Goal: Transaction & Acquisition: Purchase product/service

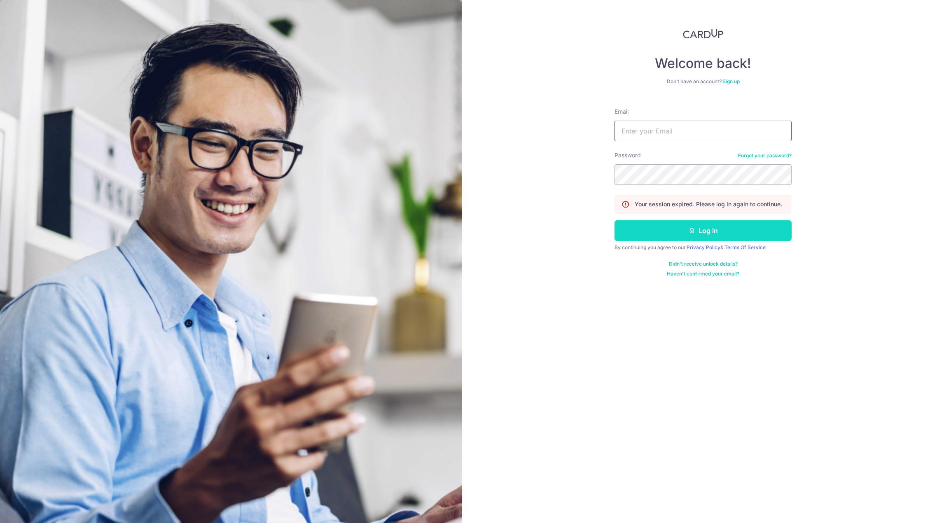
type input "bryanchengjw@gmail.com"
click at [676, 229] on button "Log in" at bounding box center [702, 230] width 177 height 21
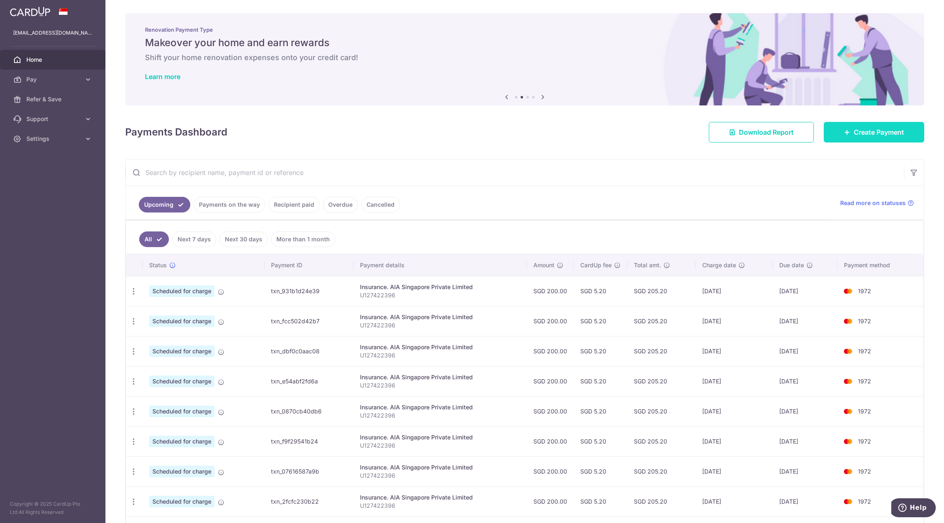
click at [899, 139] on link "Create Payment" at bounding box center [873, 132] width 100 height 21
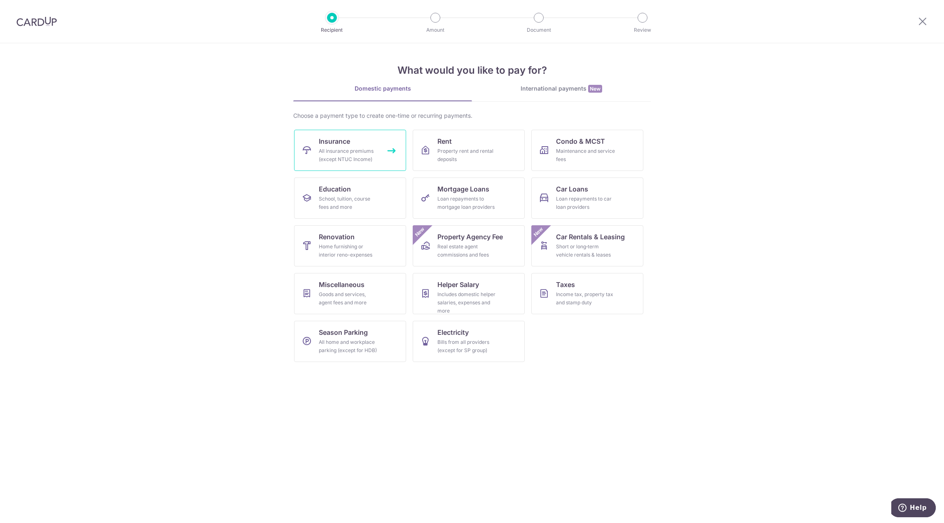
click at [343, 149] on div "All insurance premiums (except NTUC Income)" at bounding box center [348, 155] width 59 height 16
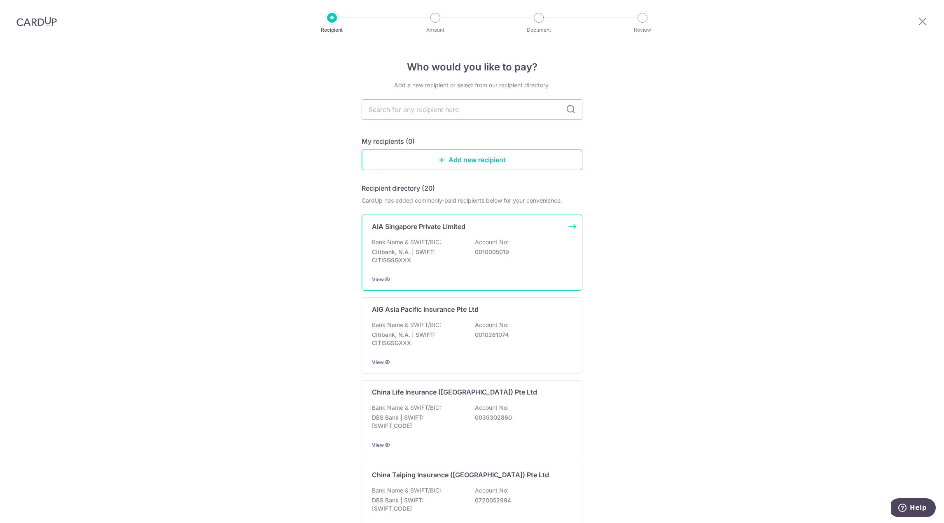
click at [446, 240] on div "Bank Name & SWIFT/BIC: Citibank, N.A. | SWIFT: CITISGSGXXX Account No: 00100050…" at bounding box center [472, 253] width 200 height 30
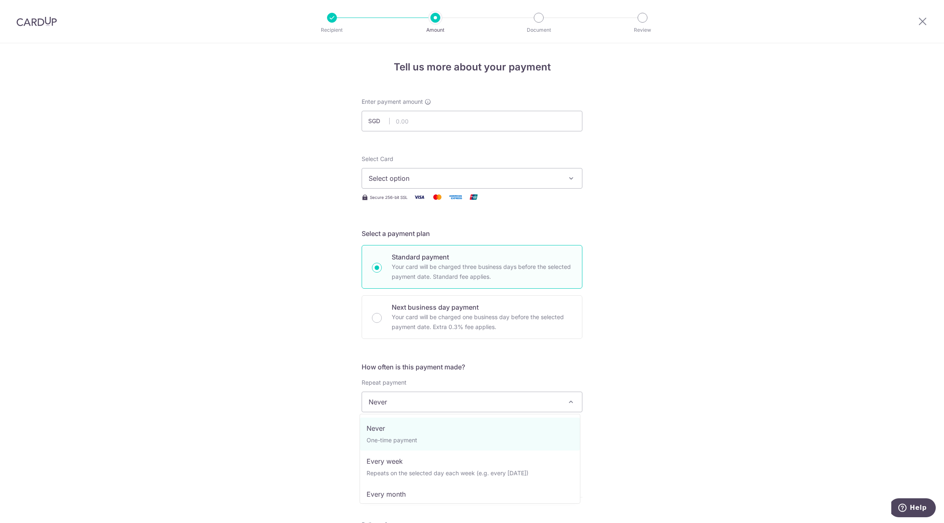
click at [456, 405] on span "Never" at bounding box center [472, 402] width 220 height 20
select select "3"
click at [424, 446] on input "text" at bounding box center [413, 445] width 105 height 21
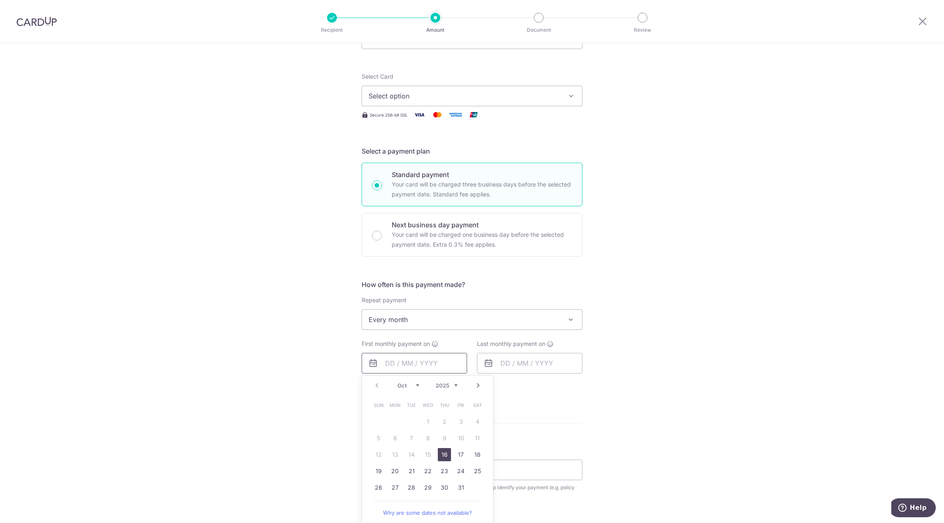
scroll to position [165, 0]
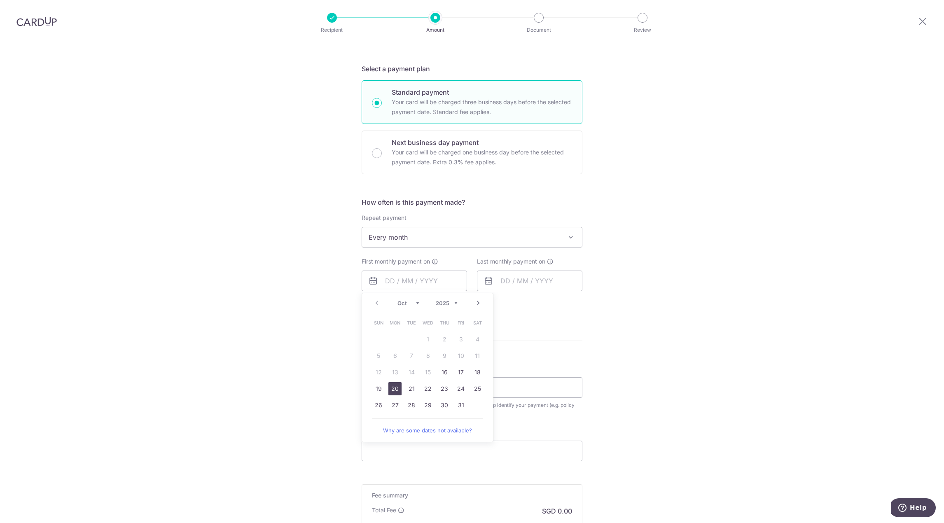
click at [394, 389] on link "20" at bounding box center [394, 388] width 13 height 13
type input "[DATE]"
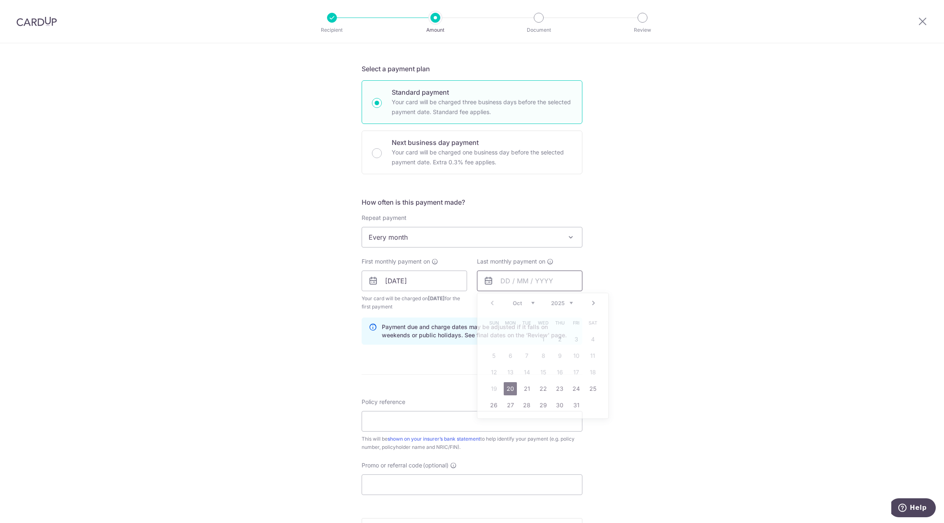
click at [546, 281] on input "text" at bounding box center [529, 280] width 105 height 21
click at [568, 300] on select "2025 2026 2027 2028 2029 2030 2031 2032 2033 2034 2035" at bounding box center [562, 303] width 22 height 7
click at [489, 388] on link "20" at bounding box center [493, 388] width 13 height 13
type input "[DATE]"
click at [269, 325] on div "Tell us more about your payment Enter payment amount SGD Select Card Select opt…" at bounding box center [472, 272] width 944 height 787
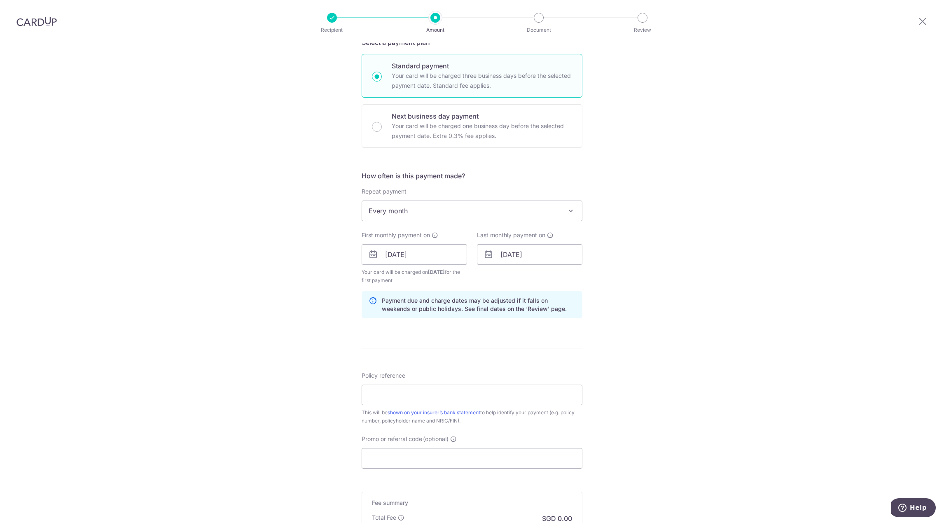
scroll to position [206, 0]
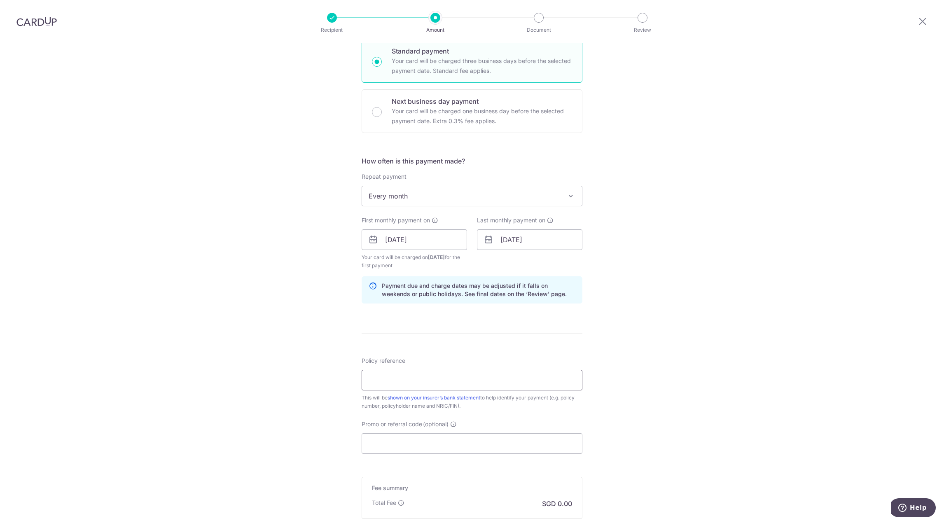
click at [429, 378] on input "Policy reference" at bounding box center [471, 380] width 221 height 21
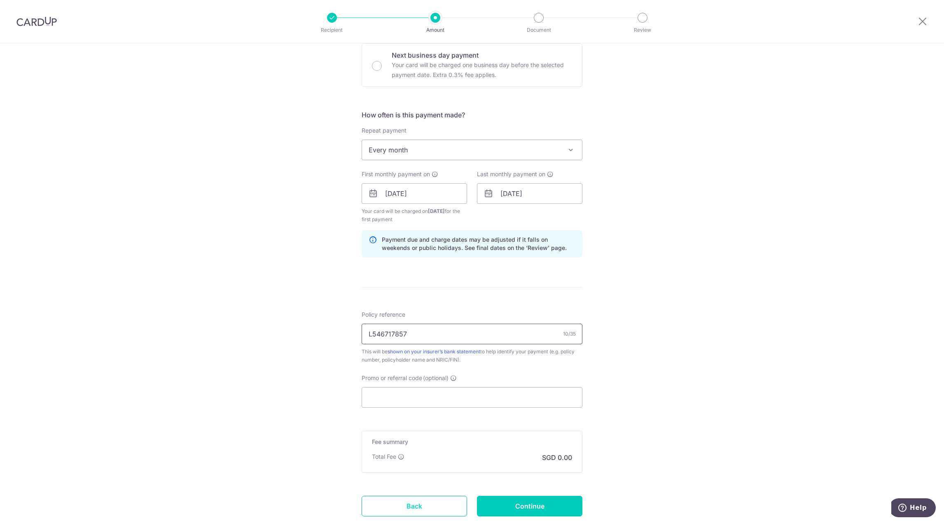
scroll to position [307, 0]
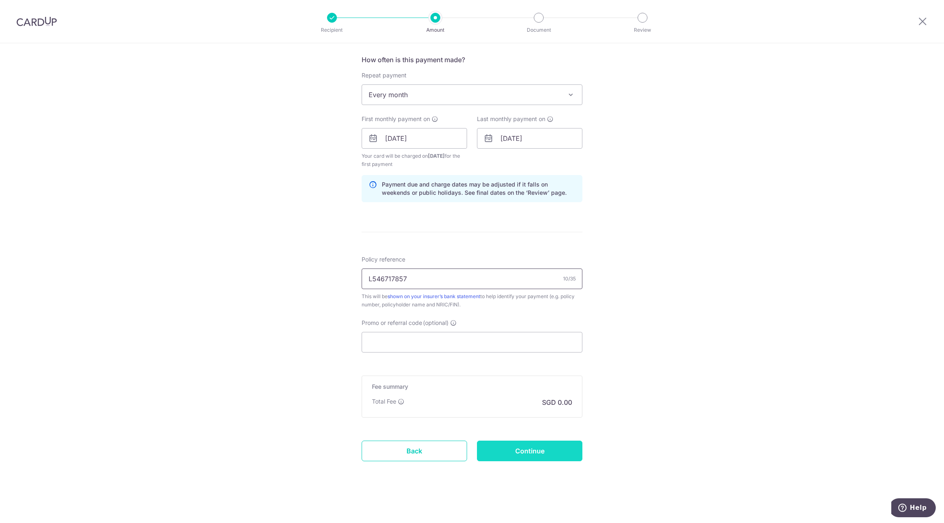
type input "L546717857"
click at [517, 453] on input "Continue" at bounding box center [529, 451] width 105 height 21
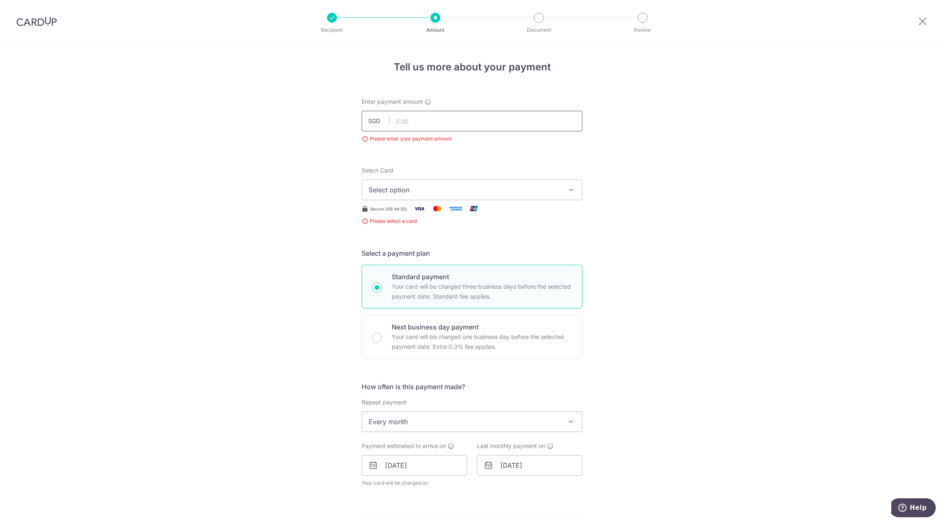
click at [433, 116] on input "text" at bounding box center [471, 121] width 221 height 21
click at [213, 182] on div "Tell us more about your payment Enter payment amount SGD 78.25 78.25 Please ent…" at bounding box center [472, 425] width 944 height 765
click at [452, 199] on button "Select option" at bounding box center [471, 189] width 221 height 21
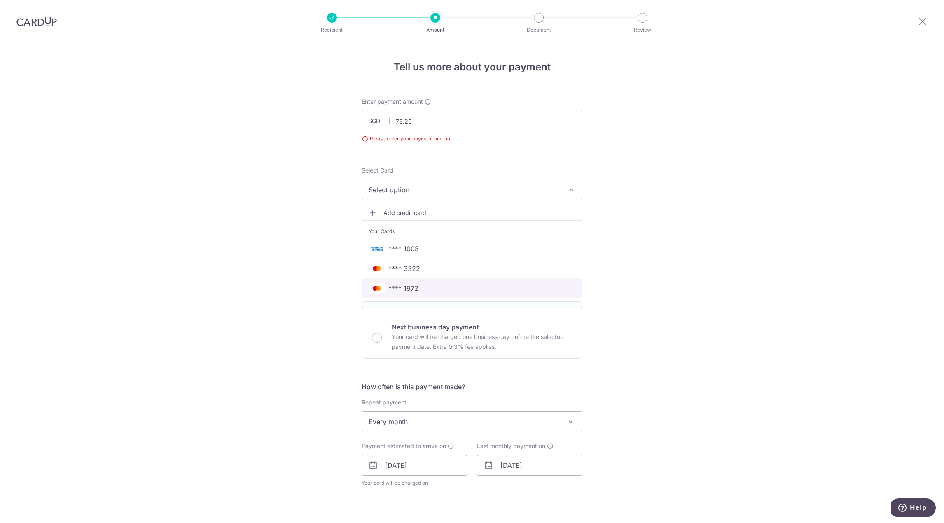
click at [429, 285] on span "**** 1972" at bounding box center [471, 288] width 207 height 10
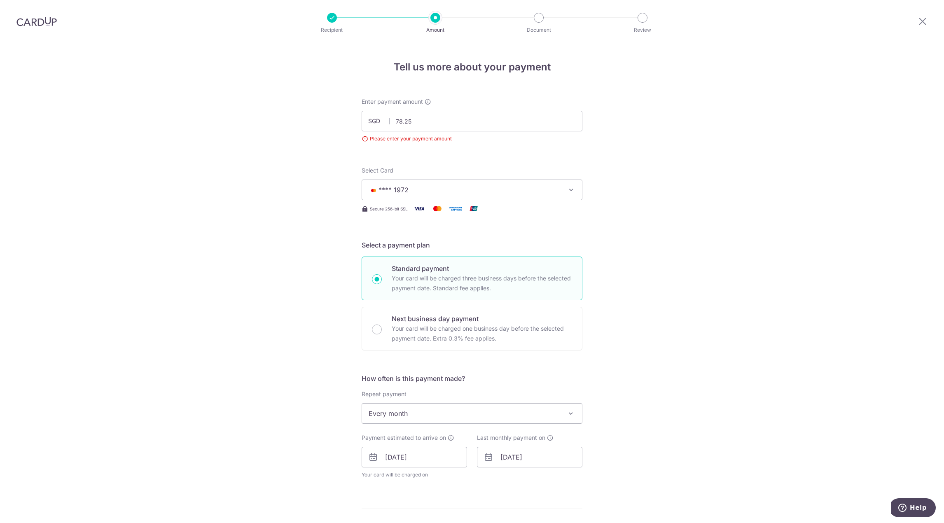
click at [766, 321] on div "Tell us more about your payment Enter payment amount SGD 78.25 78.25 Please ent…" at bounding box center [472, 438] width 944 height 790
drag, startPoint x: 422, startPoint y: 123, endPoint x: 351, endPoint y: 117, distance: 71.0
click at [351, 117] on div "Tell us more about your payment Enter payment amount SGD 78.25 78.25 Please ent…" at bounding box center [472, 438] width 944 height 790
type input "163.55"
click at [293, 112] on div "Tell us more about your payment Enter payment amount SGD 163.55 78.25 Please en…" at bounding box center [472, 438] width 944 height 790
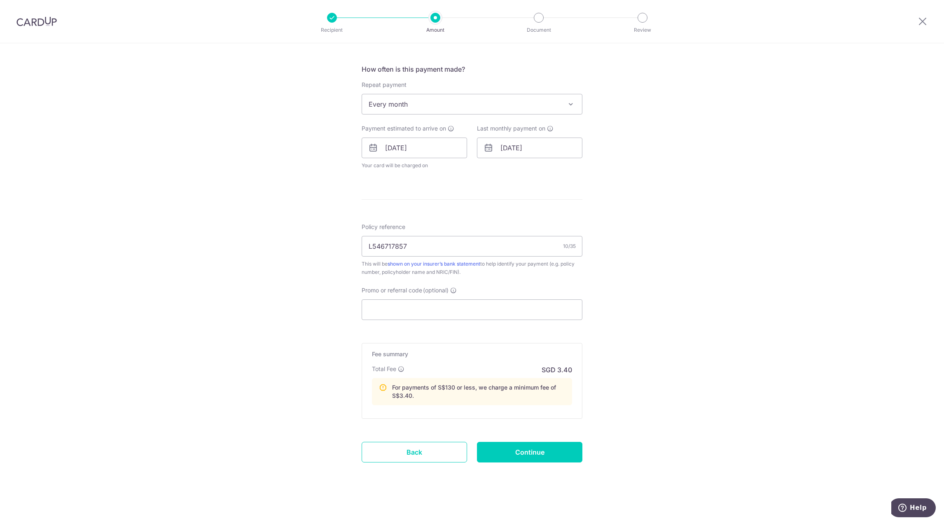
scroll to position [310, 0]
click at [844, 301] on div "Tell us more about your payment Enter payment amount SGD 163.55 163.55 Please e…" at bounding box center [472, 128] width 944 height 790
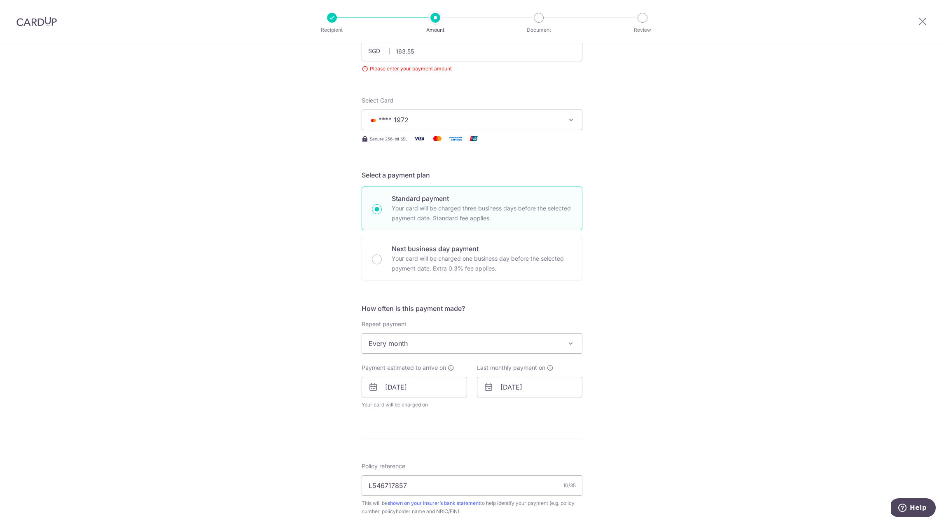
scroll to position [0, 0]
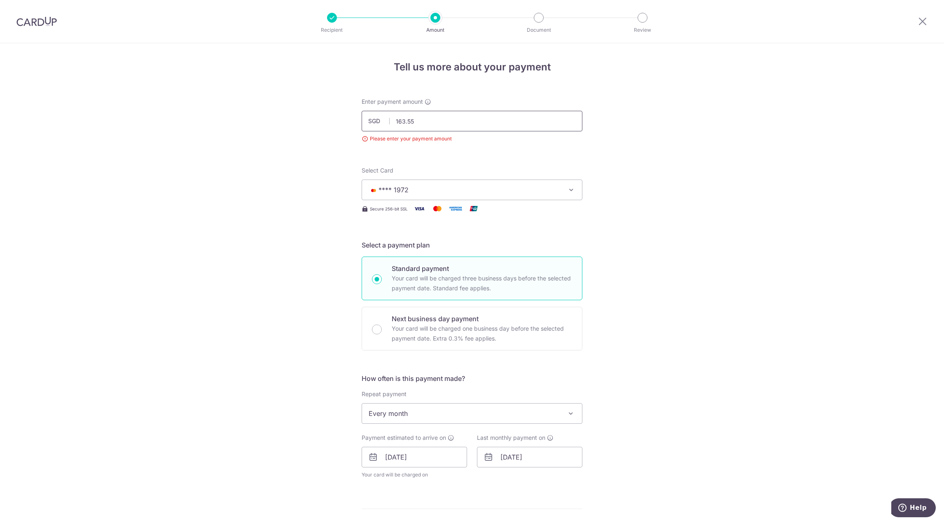
click at [456, 115] on input "163.55" at bounding box center [471, 121] width 221 height 21
click at [629, 221] on div "Tell us more about your payment Enter payment amount SGD 163.55 163.55 Please e…" at bounding box center [472, 438] width 944 height 790
click at [457, 193] on span "**** 1972" at bounding box center [464, 190] width 192 height 10
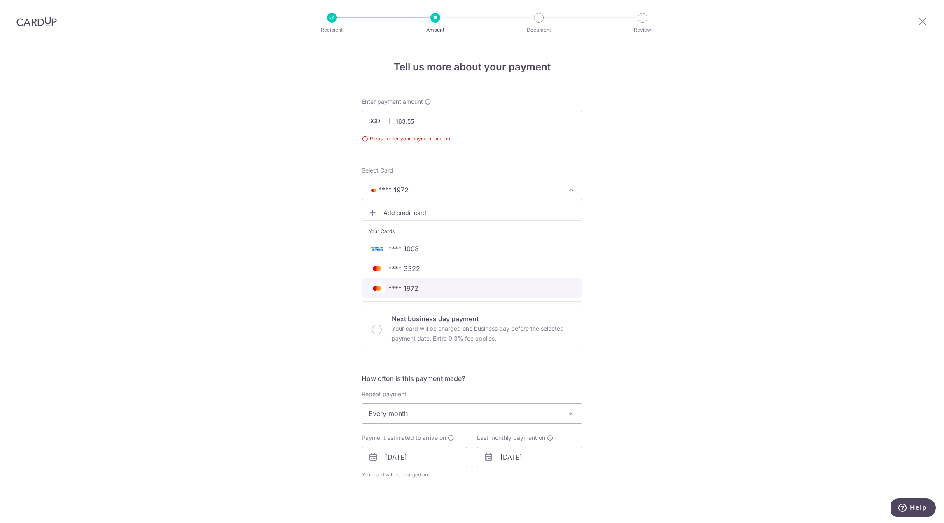
click at [401, 278] on link "**** 1972" at bounding box center [472, 288] width 220 height 20
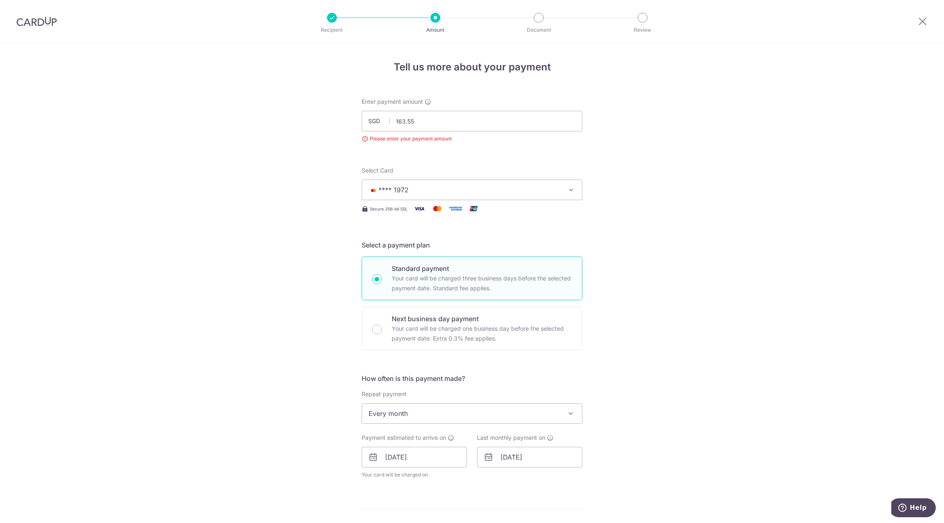
click at [432, 195] on button "**** 1972" at bounding box center [471, 189] width 221 height 21
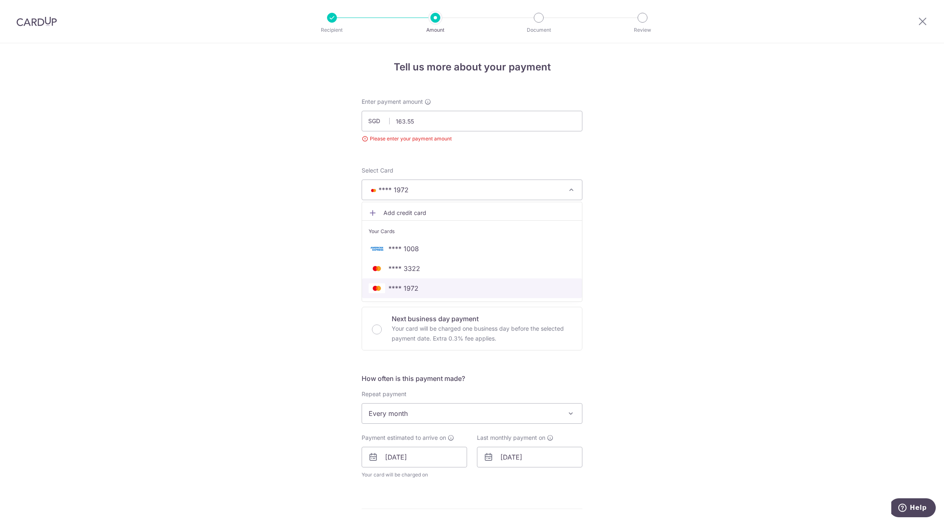
click at [402, 291] on span "**** 1972" at bounding box center [403, 288] width 30 height 10
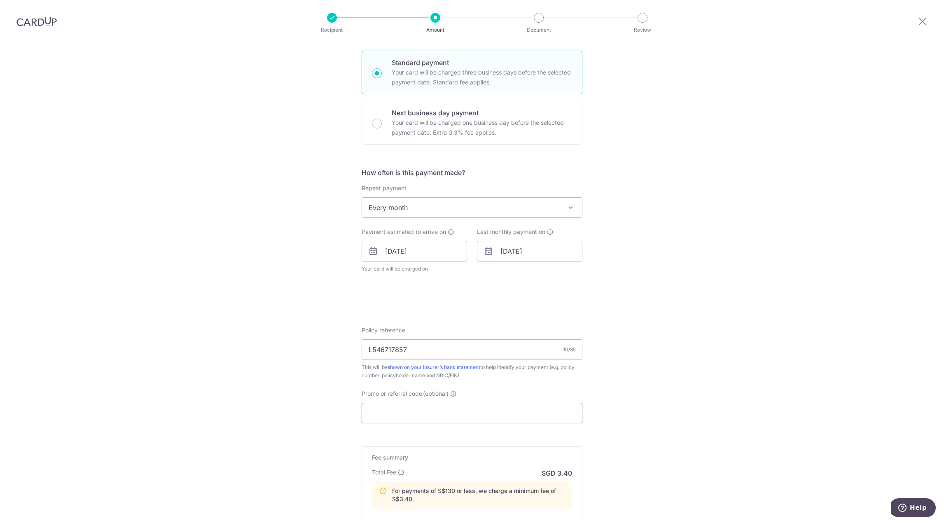
scroll to position [288, 0]
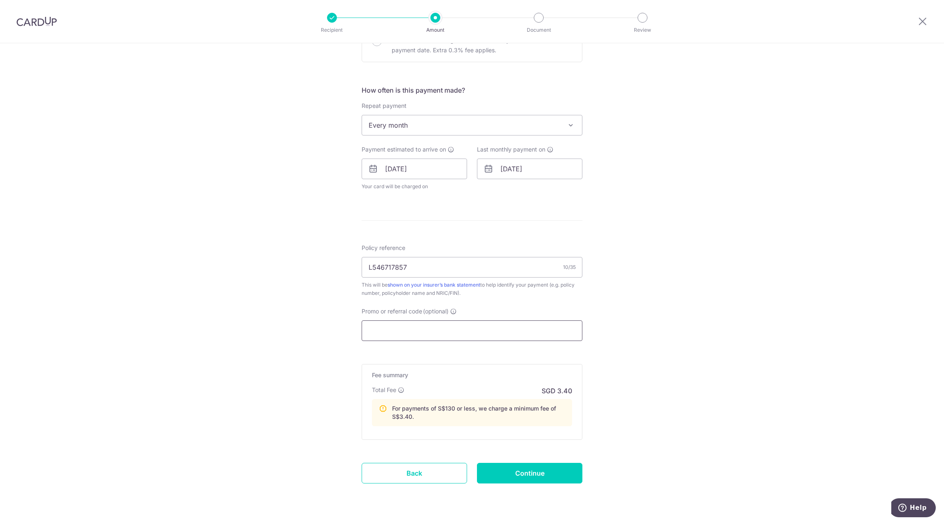
click at [392, 332] on input "Promo or referral code (optional)" at bounding box center [471, 330] width 221 height 21
click at [445, 265] on input "L546717857" at bounding box center [471, 267] width 221 height 21
click at [523, 473] on input "Continue" at bounding box center [529, 473] width 105 height 21
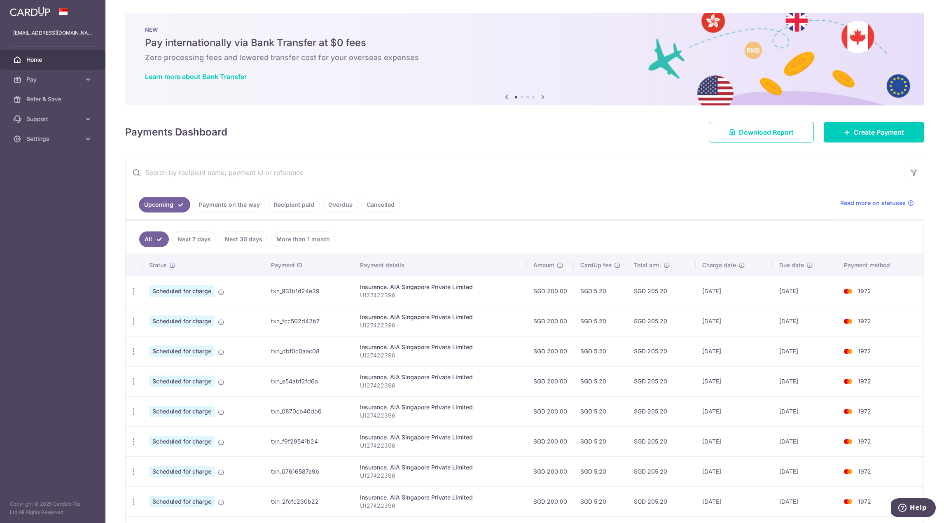
click at [240, 235] on link "Next 30 days" at bounding box center [243, 239] width 48 height 16
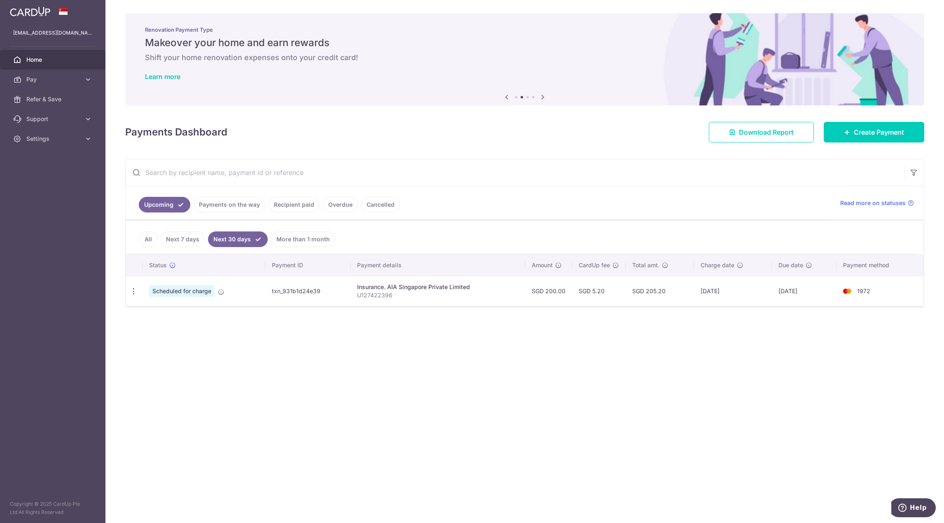
click at [193, 241] on link "Next 7 days" at bounding box center [183, 239] width 44 height 16
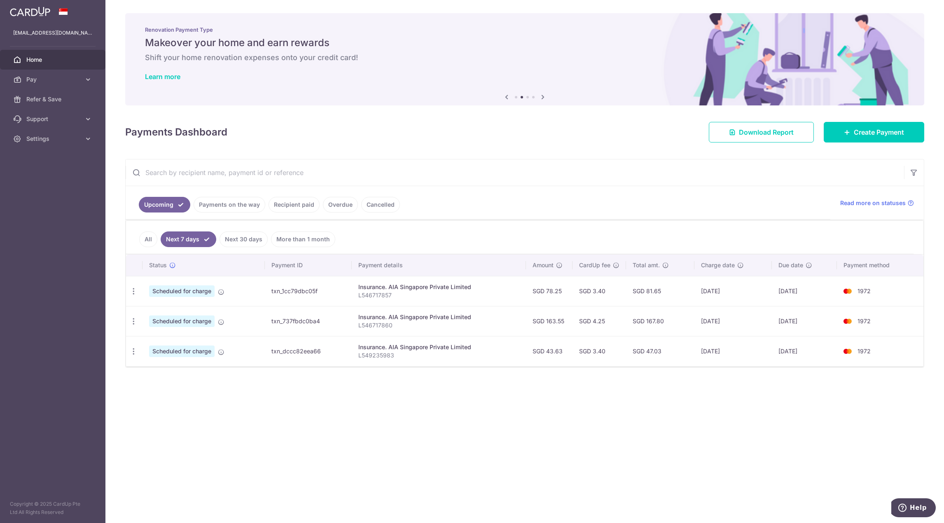
click at [242, 240] on link "Next 30 days" at bounding box center [243, 239] width 48 height 16
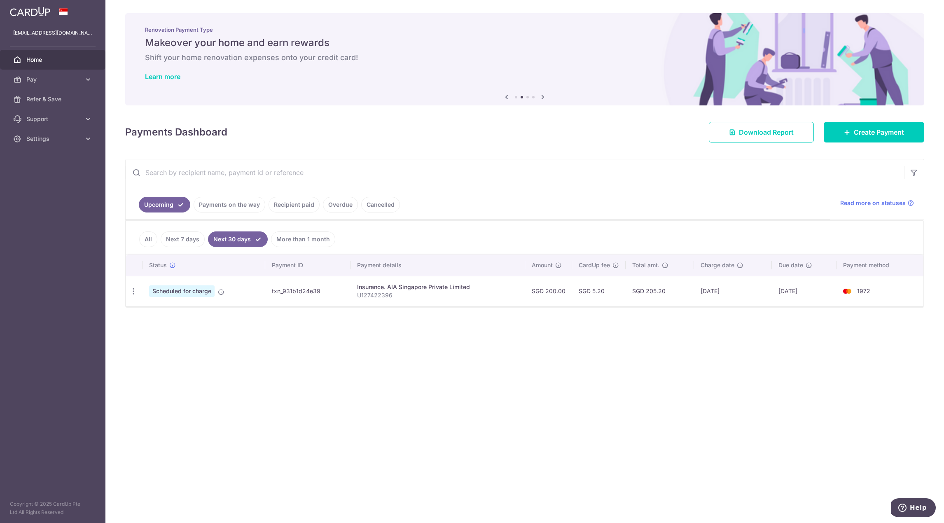
click at [190, 243] on link "Next 7 days" at bounding box center [183, 239] width 44 height 16
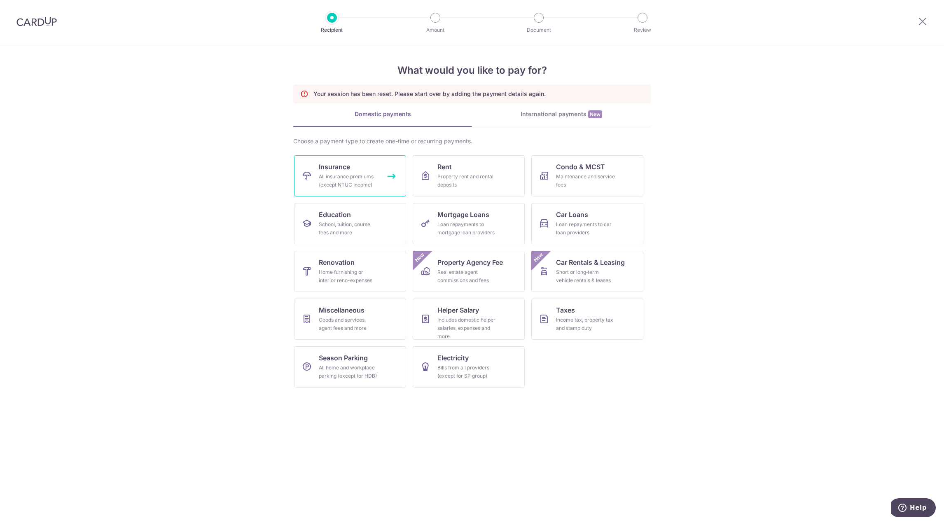
click at [321, 167] on span "Insurance" at bounding box center [334, 167] width 31 height 10
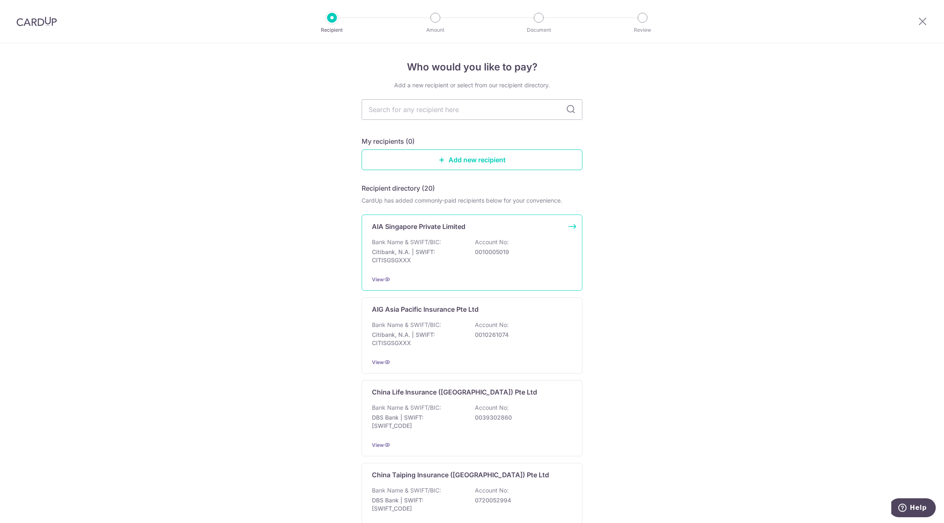
click at [446, 245] on div "Bank Name & SWIFT/BIC: Citibank, N.A. | SWIFT: CITISGSGXXX Account No: 00100050…" at bounding box center [472, 253] width 200 height 30
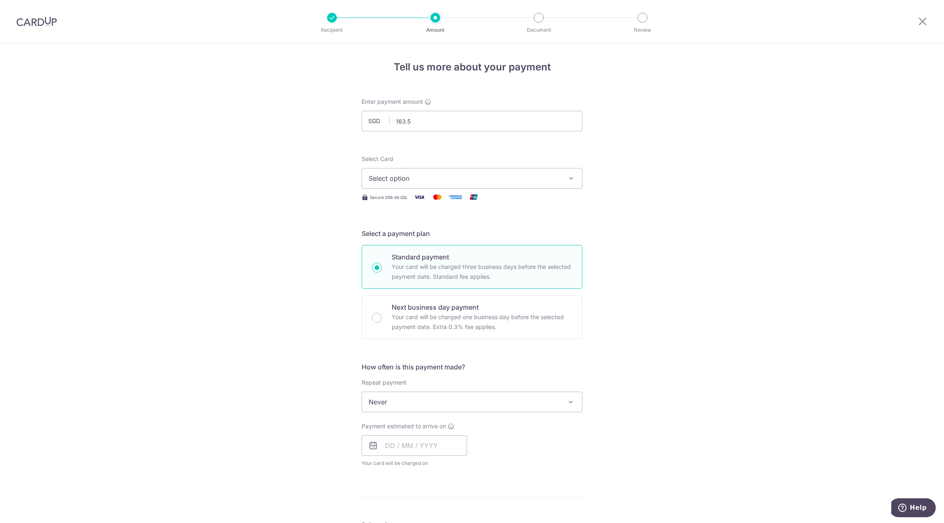
type input "163.55"
click button "Add Card" at bounding box center [0, 0] width 0 height 0
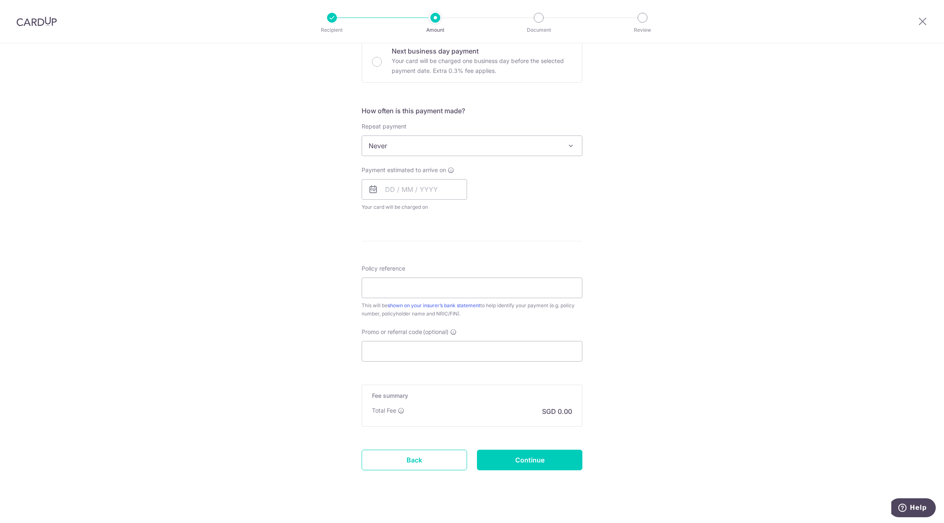
scroll to position [265, 0]
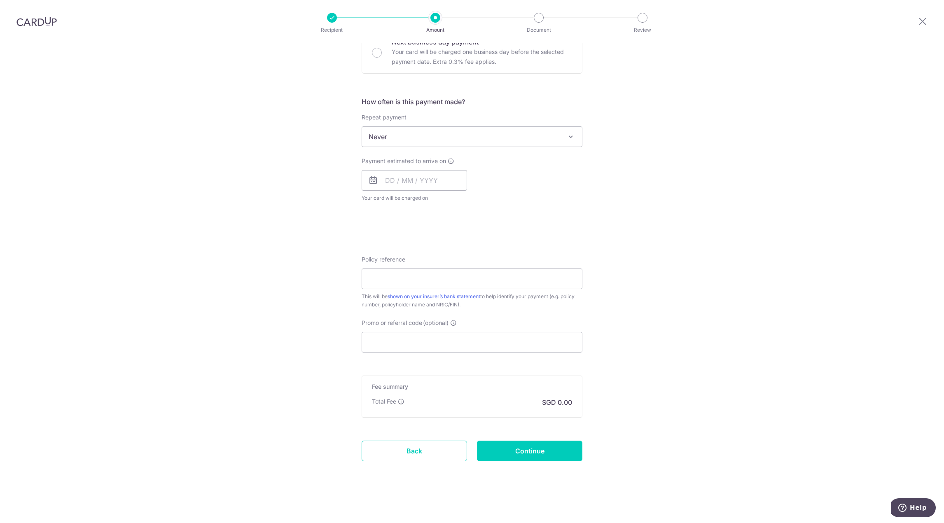
click at [654, 329] on div "Tell us more about your payment Enter payment amount SGD 163.55 163.55 Select C…" at bounding box center [472, 150] width 944 height 745
click at [412, 278] on input "Policy reference" at bounding box center [471, 278] width 221 height 21
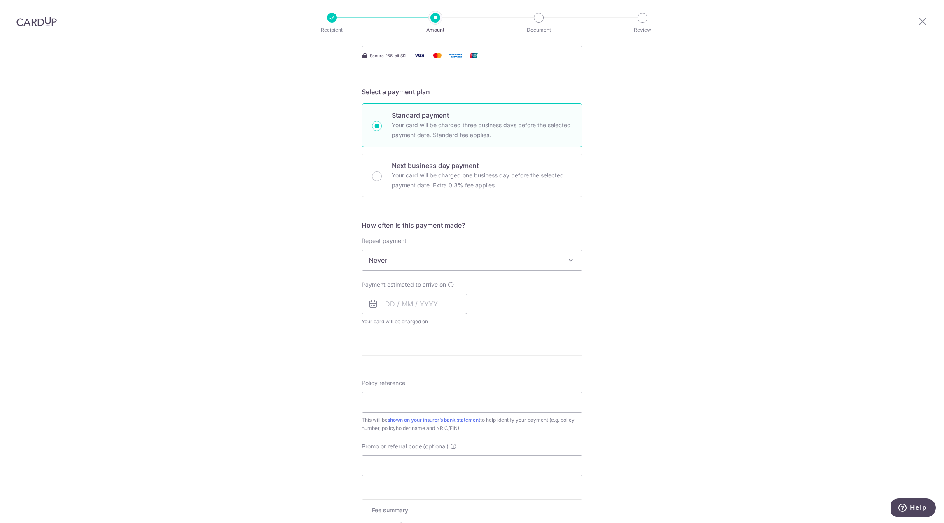
click at [411, 254] on span "Never" at bounding box center [472, 260] width 220 height 20
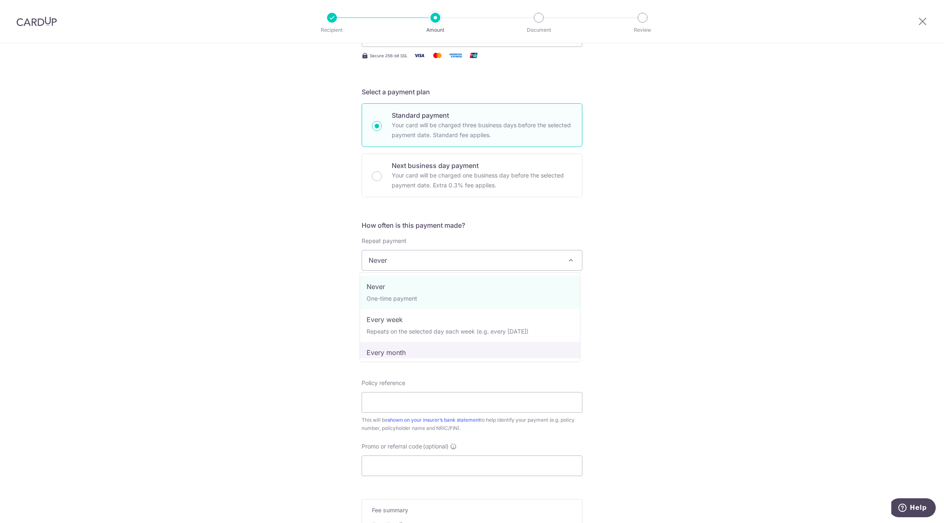
select select "3"
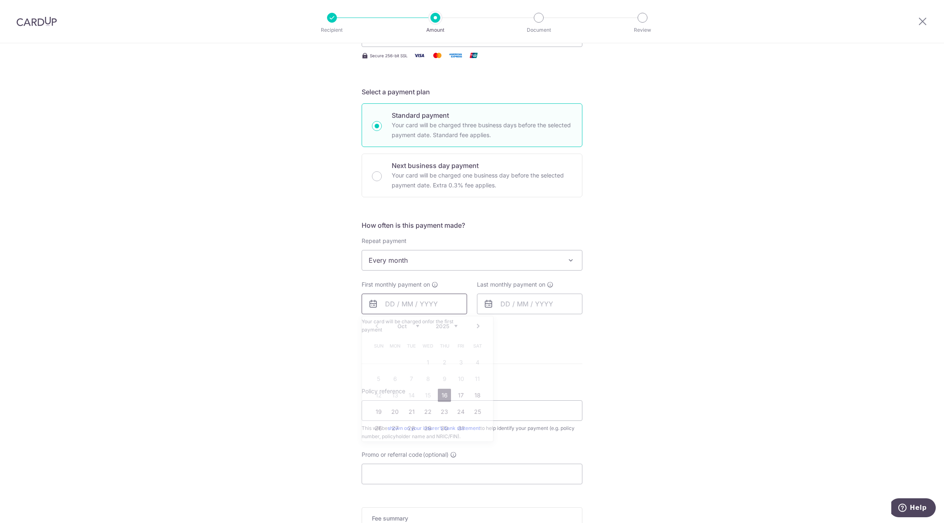
click at [404, 310] on input "text" at bounding box center [413, 304] width 105 height 21
click at [389, 413] on link "20" at bounding box center [394, 411] width 13 height 13
type input "20/10/2025"
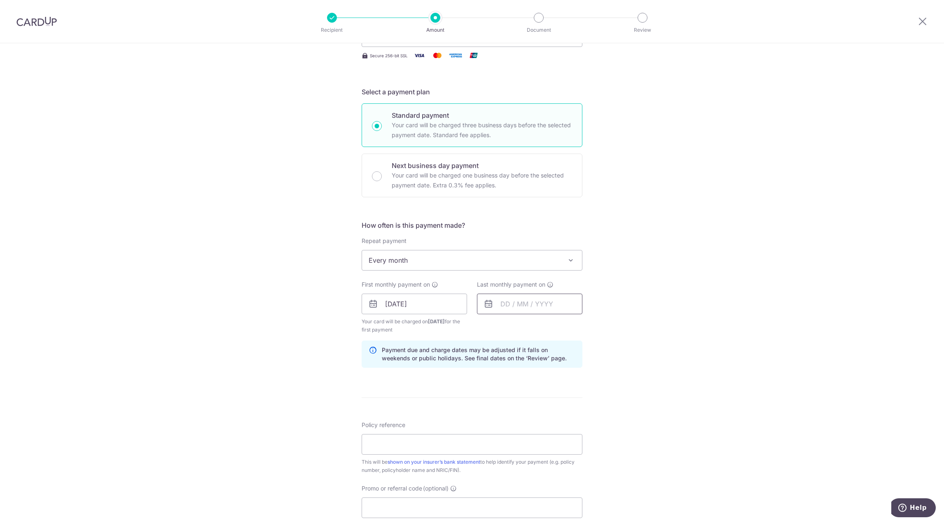
click at [521, 303] on input "text" at bounding box center [529, 304] width 105 height 21
click at [510, 413] on link "20" at bounding box center [509, 411] width 13 height 13
type input "20/10/2025"
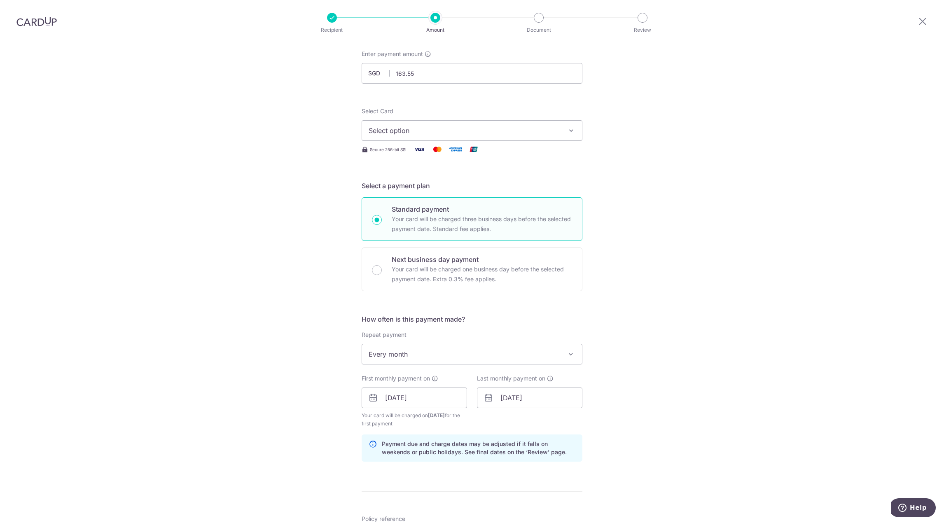
scroll to position [0, 0]
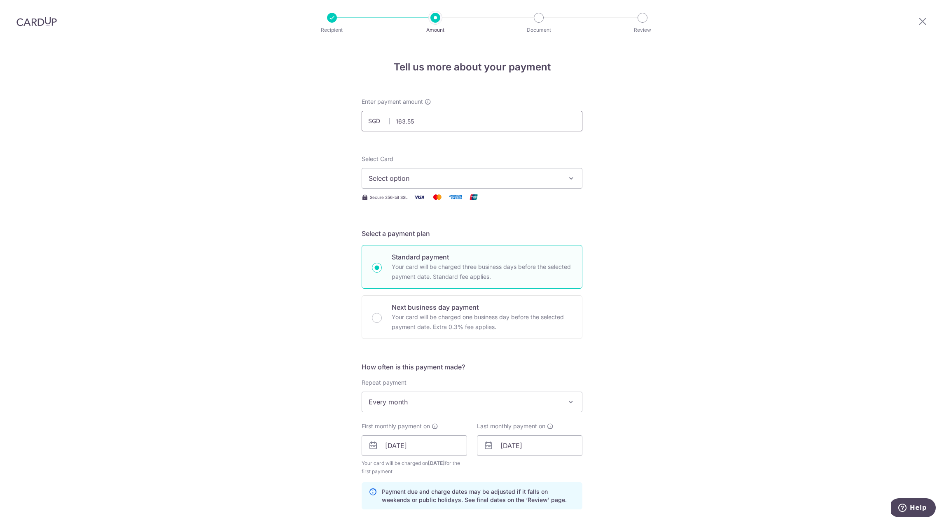
drag, startPoint x: 434, startPoint y: 127, endPoint x: 260, endPoint y: 93, distance: 176.7
click at [260, 93] on div "Tell us more about your payment Enter payment amount SGD 163.55 163.55 Select C…" at bounding box center [472, 436] width 944 height 787
type input "5"
type input "78.25"
click at [456, 185] on button "Select option" at bounding box center [471, 178] width 221 height 21
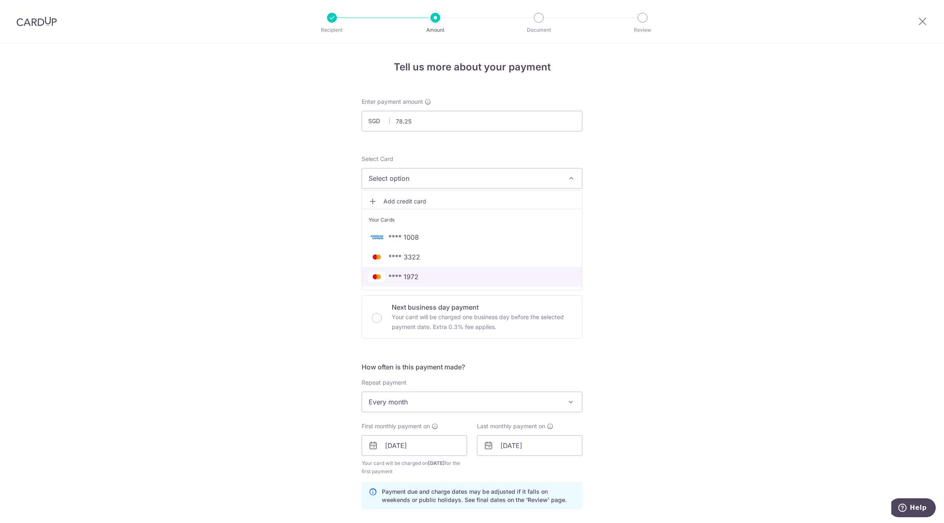
drag, startPoint x: 422, startPoint y: 277, endPoint x: 739, endPoint y: 256, distance: 318.1
click at [422, 277] on span "**** 1972" at bounding box center [471, 277] width 207 height 10
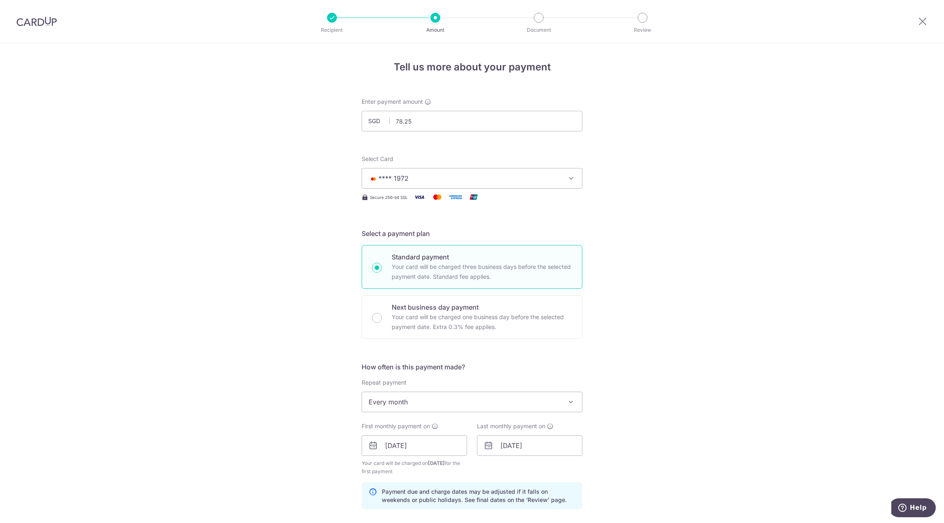
click at [739, 256] on div "Tell us more about your payment Enter payment amount SGD 78.25 78.25 Select Car…" at bounding box center [472, 453] width 944 height 821
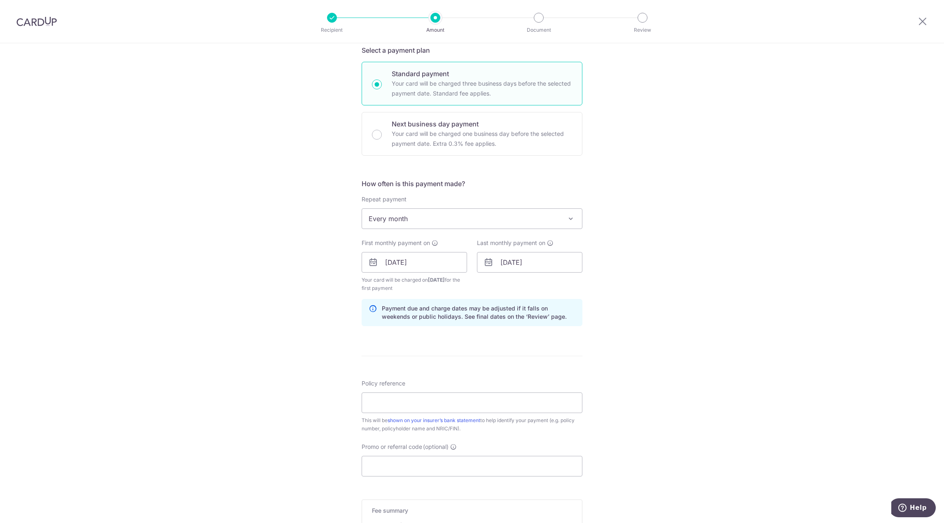
scroll to position [247, 0]
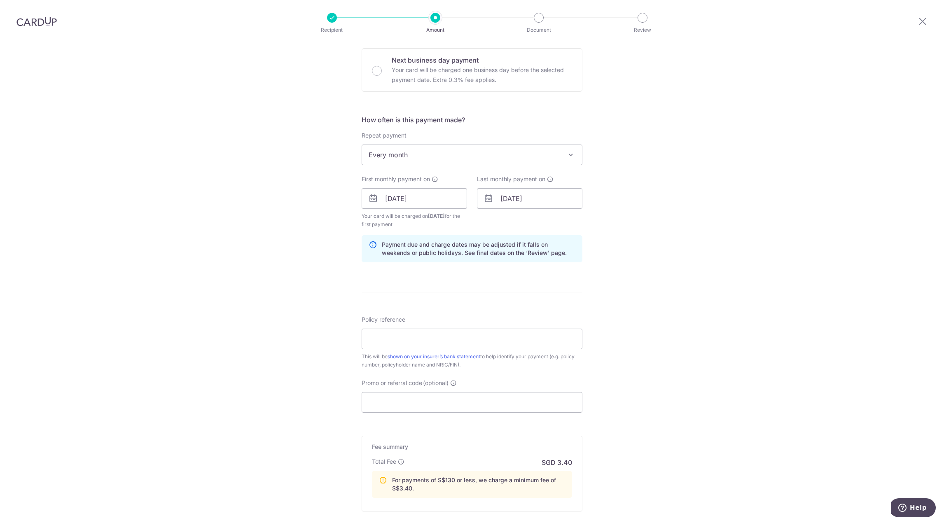
click at [396, 154] on span "Every month" at bounding box center [472, 155] width 220 height 20
drag, startPoint x: 401, startPoint y: 244, endPoint x: 410, endPoint y: 261, distance: 19.2
click at [413, 205] on input "[DATE]" at bounding box center [413, 198] width 105 height 21
click at [567, 203] on input "[DATE]" at bounding box center [529, 198] width 105 height 21
click at [557, 223] on select "2025 2026 2027 2028 2029 2030 2031 2032 2033 2034 2035" at bounding box center [562, 220] width 22 height 7
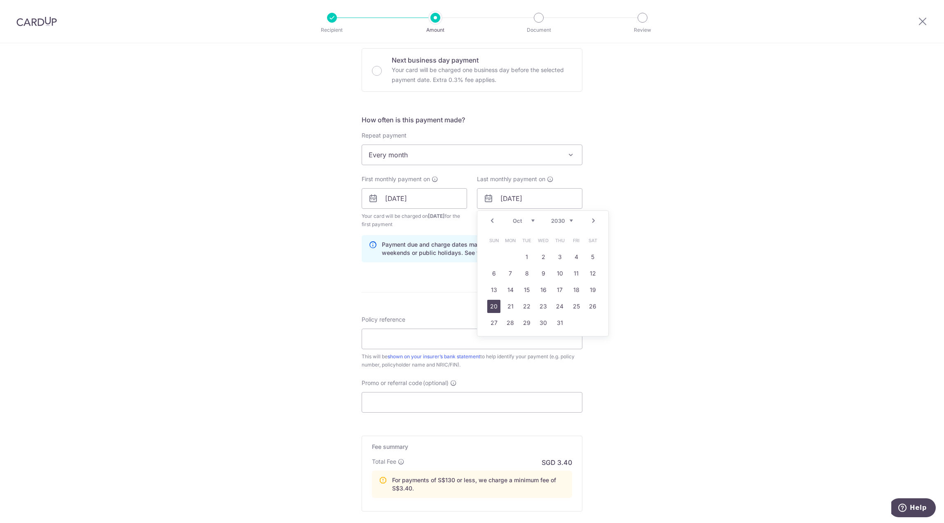
click at [491, 310] on link "20" at bounding box center [493, 306] width 13 height 13
type input "[DATE]"
click at [686, 282] on div "Tell us more about your payment Enter payment amount SGD 78.25 78.25 Select Car…" at bounding box center [472, 206] width 944 height 821
click at [380, 336] on input "Policy reference" at bounding box center [471, 339] width 221 height 21
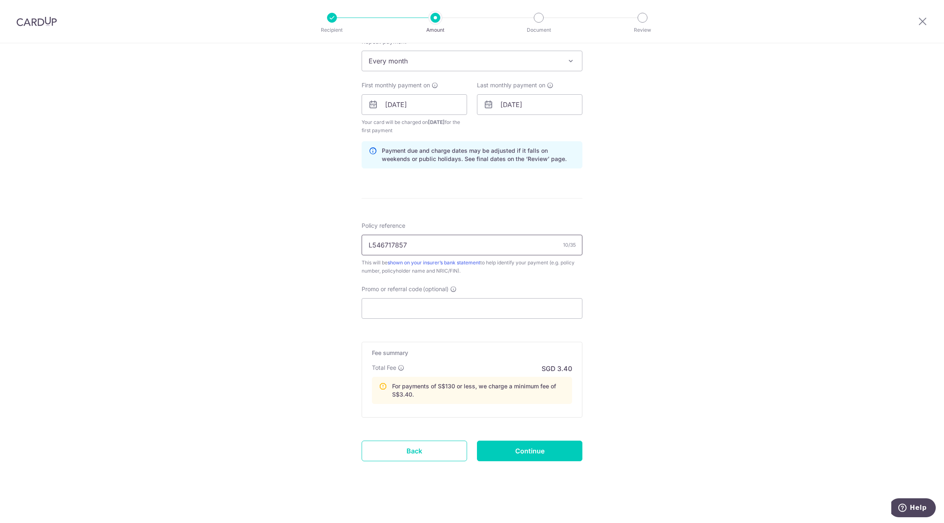
type input "L546717857"
click at [529, 457] on input "Continue" at bounding box center [529, 451] width 105 height 21
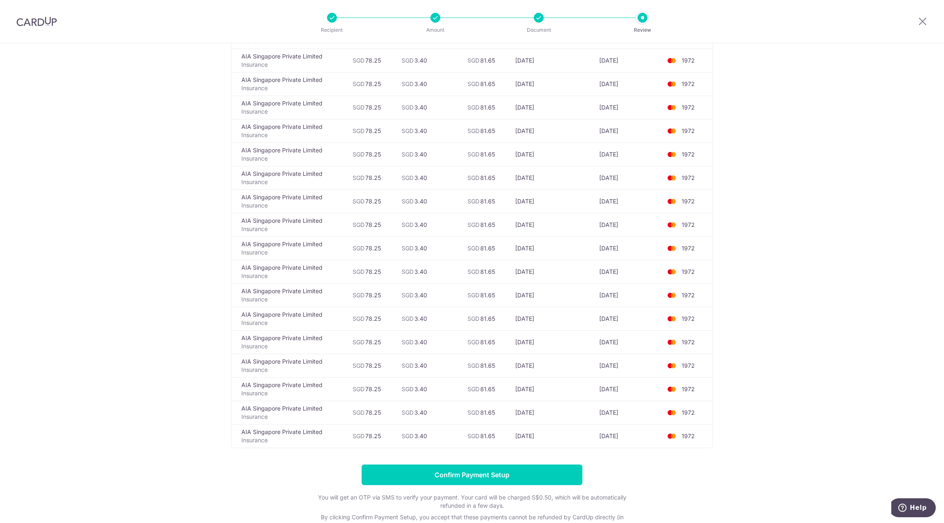
drag, startPoint x: 732, startPoint y: 183, endPoint x: 733, endPoint y: 252, distance: 69.2
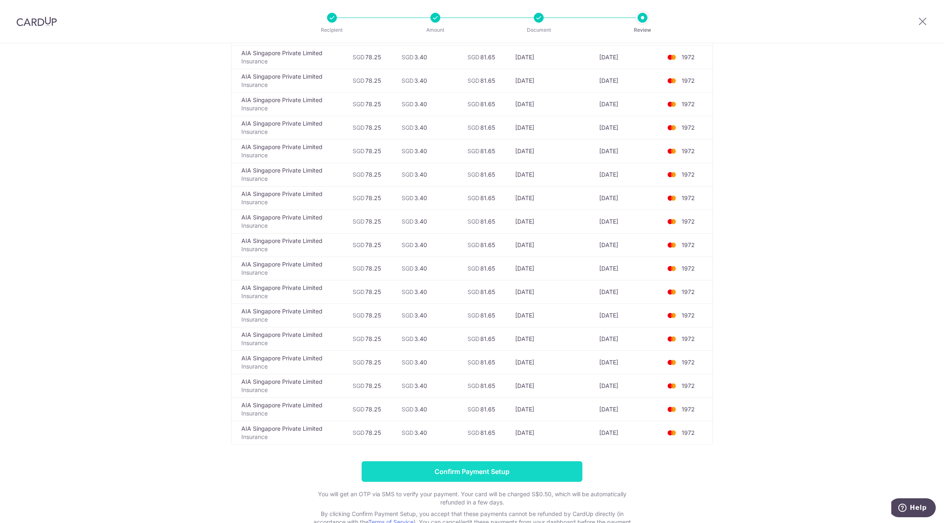
click at [484, 473] on input "Confirm Payment Setup" at bounding box center [471, 471] width 221 height 21
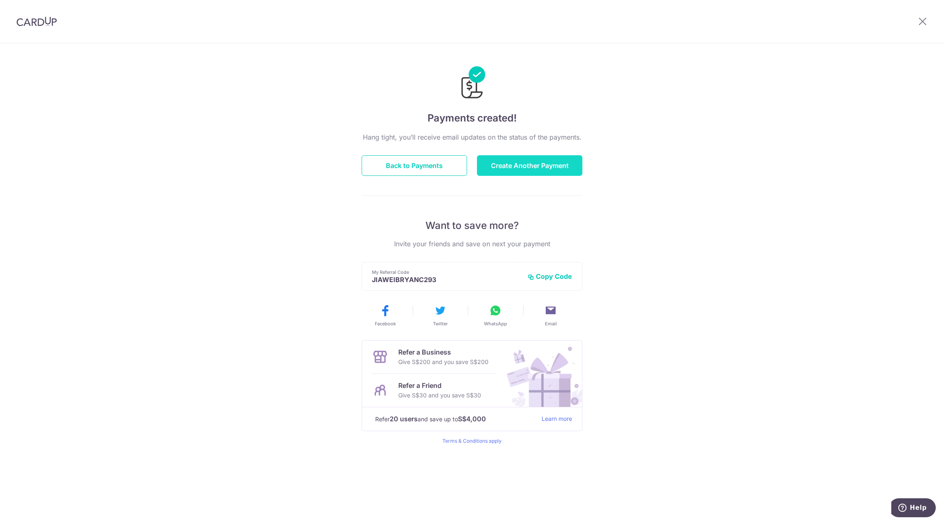
click at [541, 165] on button "Create Another Payment" at bounding box center [529, 165] width 105 height 21
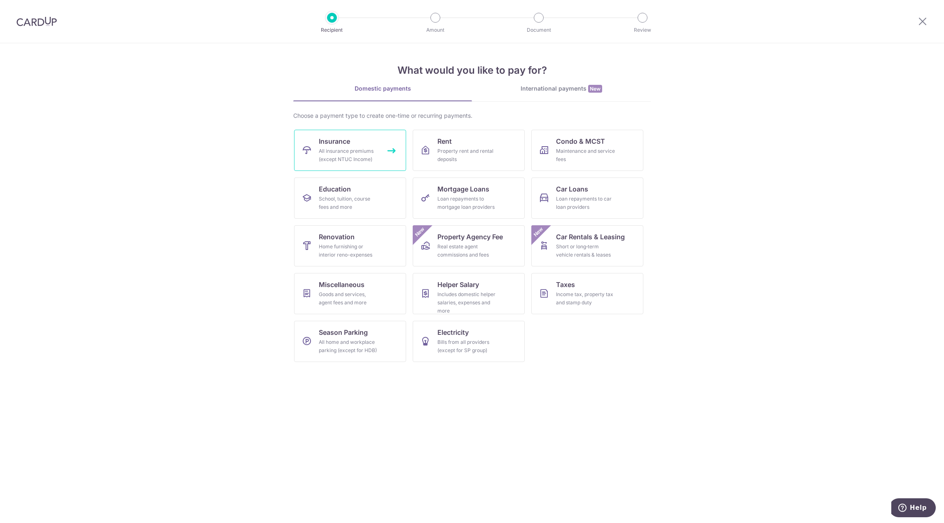
click at [368, 157] on div "All insurance premiums (except NTUC Income)" at bounding box center [348, 155] width 59 height 16
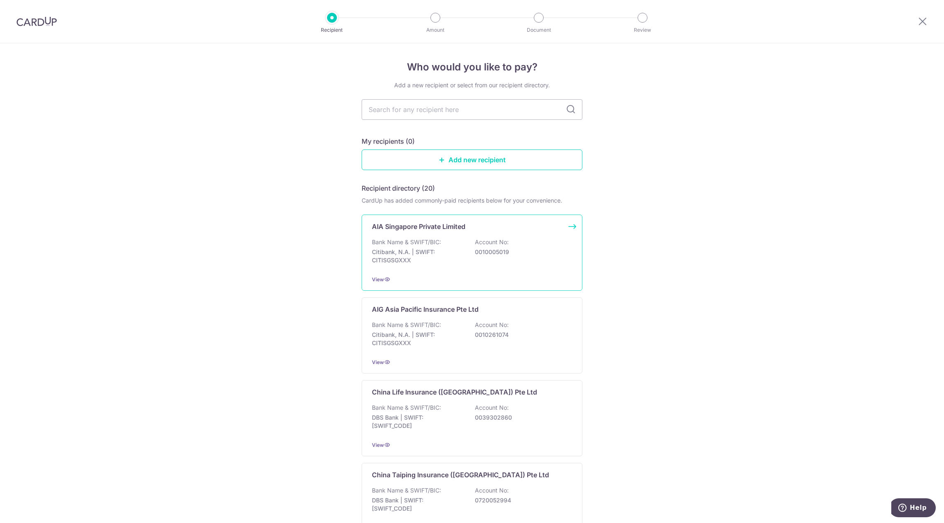
click at [422, 238] on div "AIA Singapore Private Limited Bank Name & SWIFT/BIC: Citibank, N.A. | SWIFT: CI…" at bounding box center [471, 252] width 221 height 76
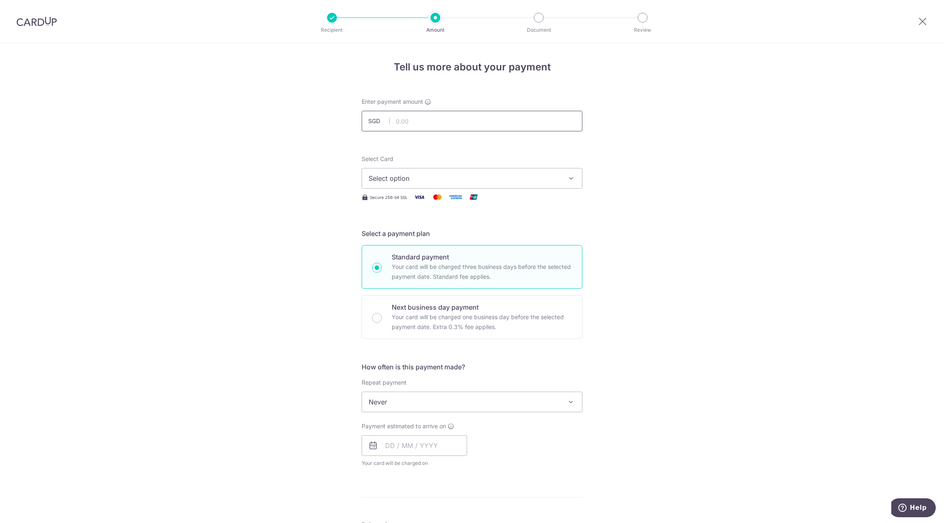
click at [434, 121] on input "text" at bounding box center [471, 121] width 221 height 21
type input "163.55"
click at [152, 238] on div "Tell us more about your payment Enter payment amount SGD 163.55 163.55 Select C…" at bounding box center [472, 415] width 944 height 745
click at [417, 183] on button "Select option" at bounding box center [471, 178] width 221 height 21
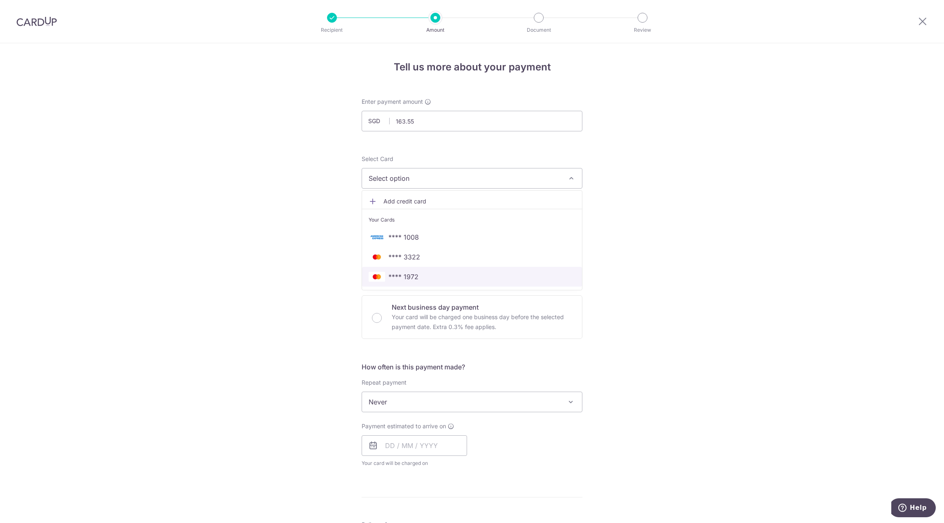
click at [398, 277] on span "**** 1972" at bounding box center [403, 277] width 30 height 10
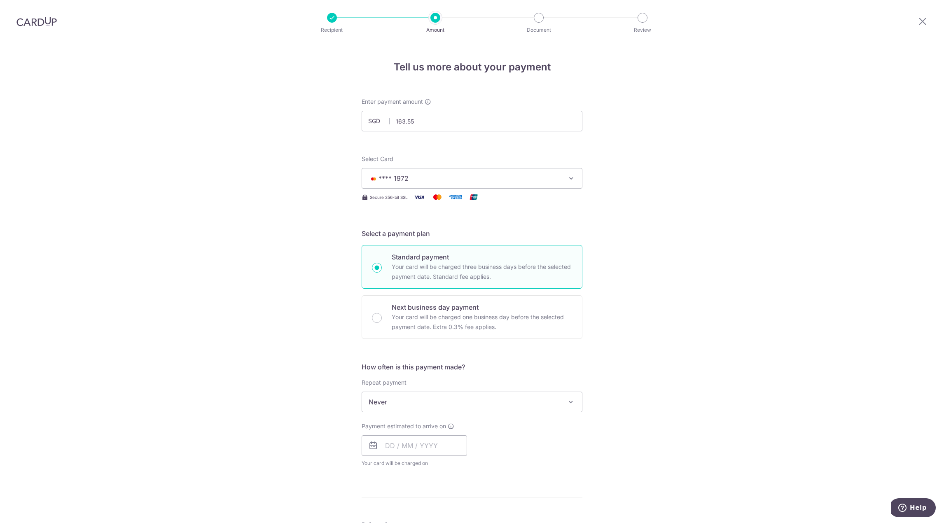
click at [413, 402] on span "Never" at bounding box center [472, 402] width 220 height 20
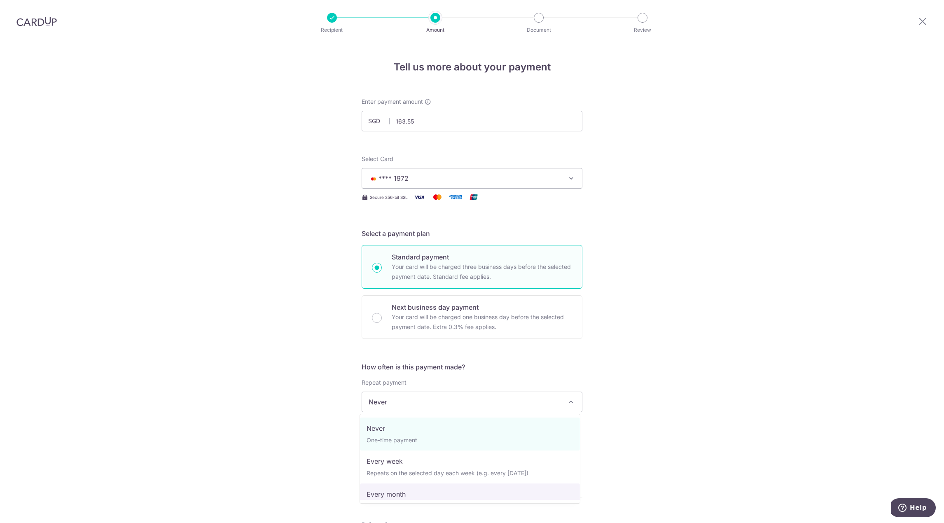
select select "3"
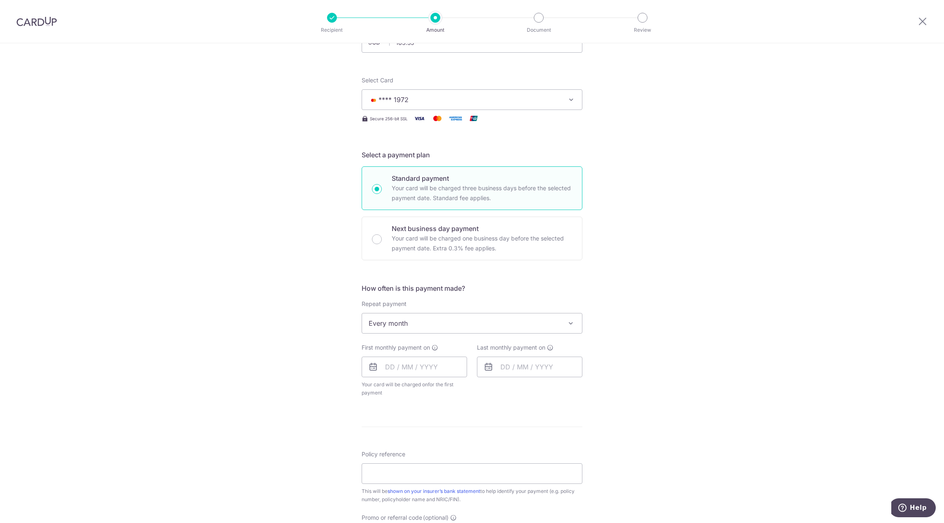
scroll to position [82, 0]
click at [426, 361] on input "text" at bounding box center [413, 363] width 105 height 21
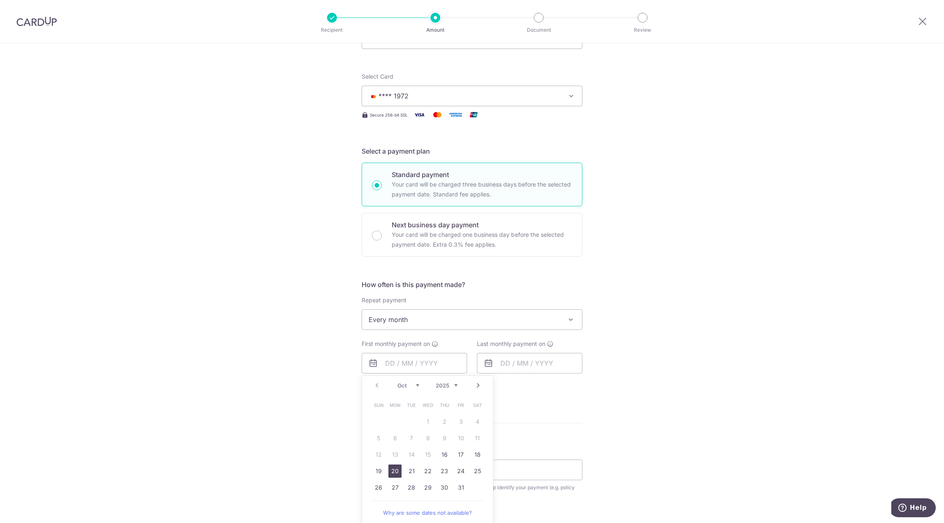
click at [390, 472] on link "20" at bounding box center [394, 470] width 13 height 13
type input "[DATE]"
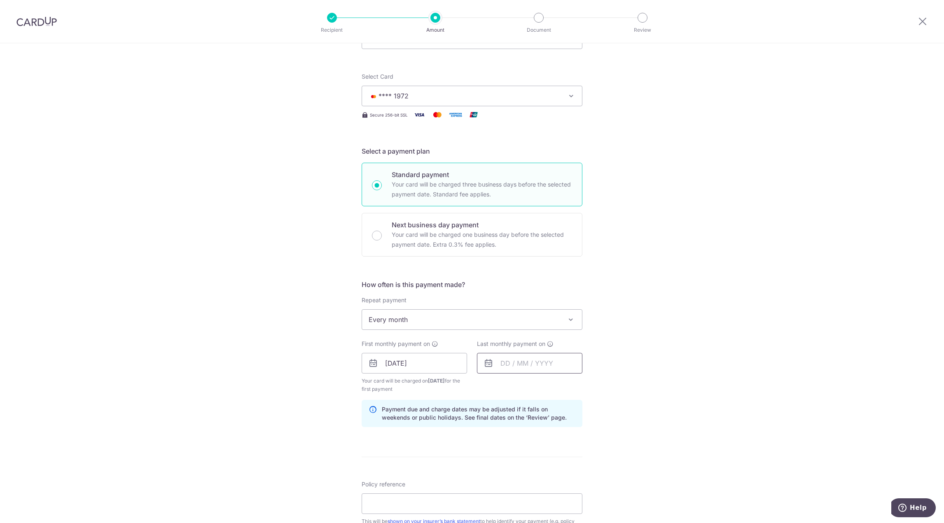
click at [520, 372] on input "text" at bounding box center [529, 363] width 105 height 21
click at [572, 385] on div "Prev Next Oct Nov Dec 2025 2026 2027 2028 2029 2030 2031 2032 2033 2034 2035" at bounding box center [542, 385] width 131 height 20
click at [562, 386] on select "2025 2026 2027 2028 2029 2030 2031 2032 2033 2034 2035" at bounding box center [562, 385] width 22 height 7
click at [491, 473] on link "20" at bounding box center [493, 470] width 13 height 13
type input "20/10/2030"
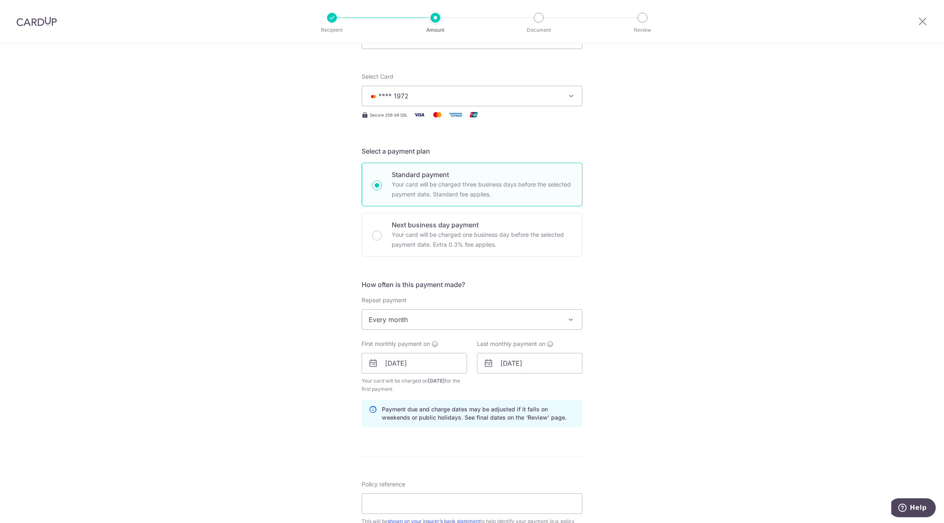
click at [323, 411] on div "Tell us more about your payment Enter payment amount SGD 163.55 163.55 Select C…" at bounding box center [472, 354] width 944 height 787
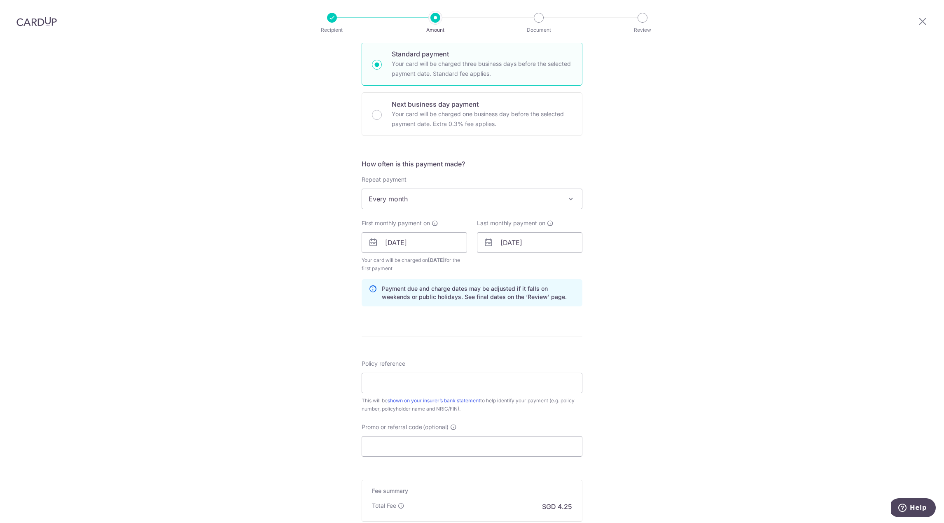
scroll to position [206, 0]
click at [394, 389] on input "Policy reference" at bounding box center [471, 380] width 221 height 21
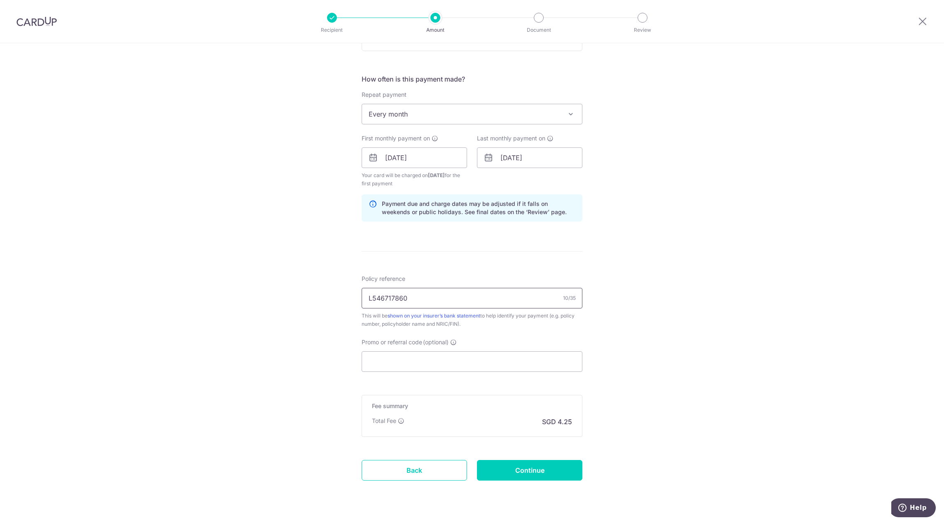
scroll to position [288, 0]
type input "L546717860"
click at [520, 469] on input "Continue" at bounding box center [529, 469] width 105 height 21
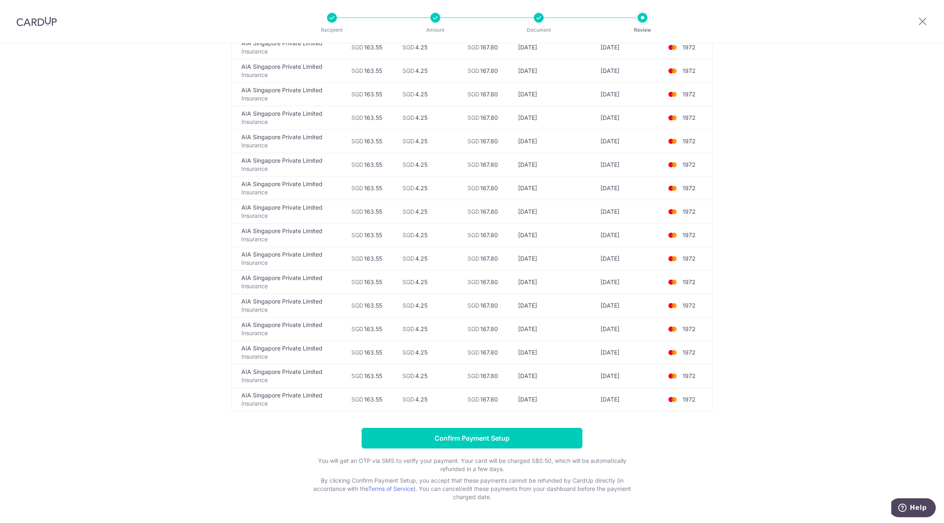
drag, startPoint x: 804, startPoint y: 201, endPoint x: 787, endPoint y: 421, distance: 220.5
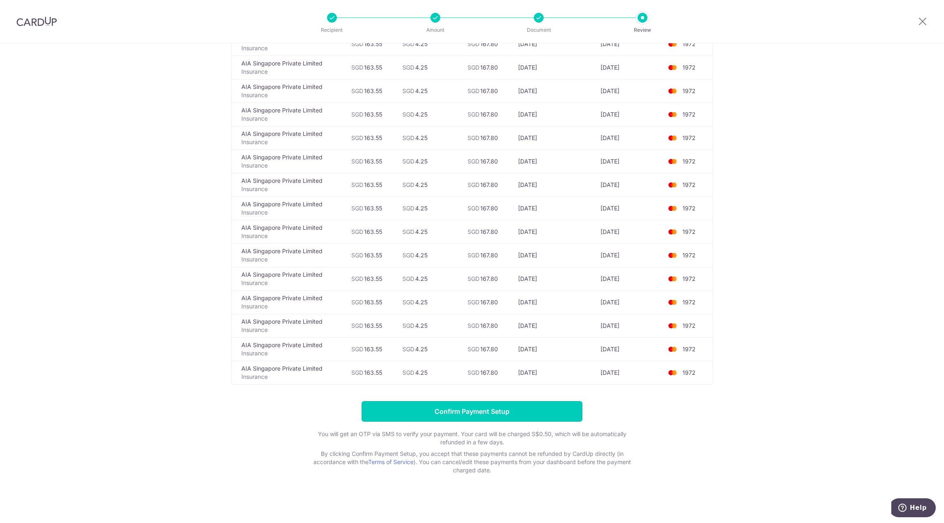
click at [543, 403] on input "Confirm Payment Setup" at bounding box center [471, 411] width 221 height 21
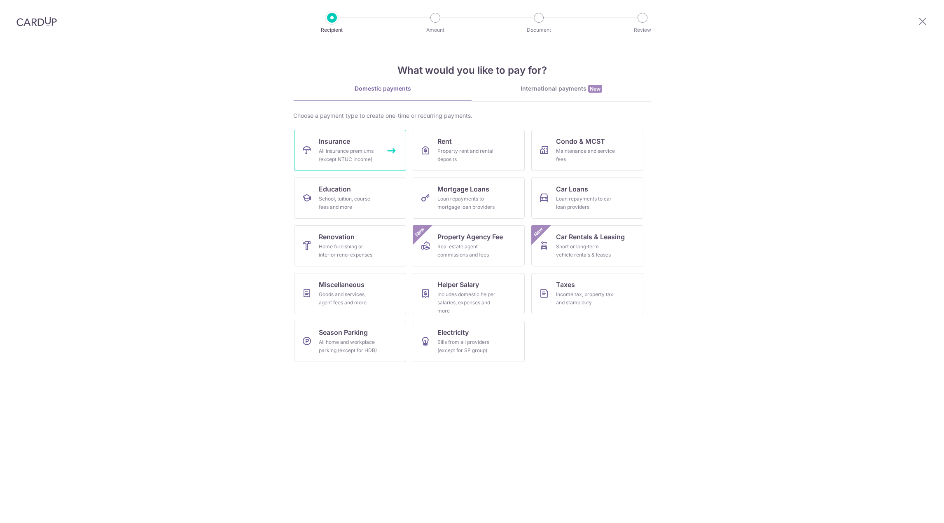
click at [366, 145] on link "Insurance All insurance premiums (except NTUC Income)" at bounding box center [350, 150] width 112 height 41
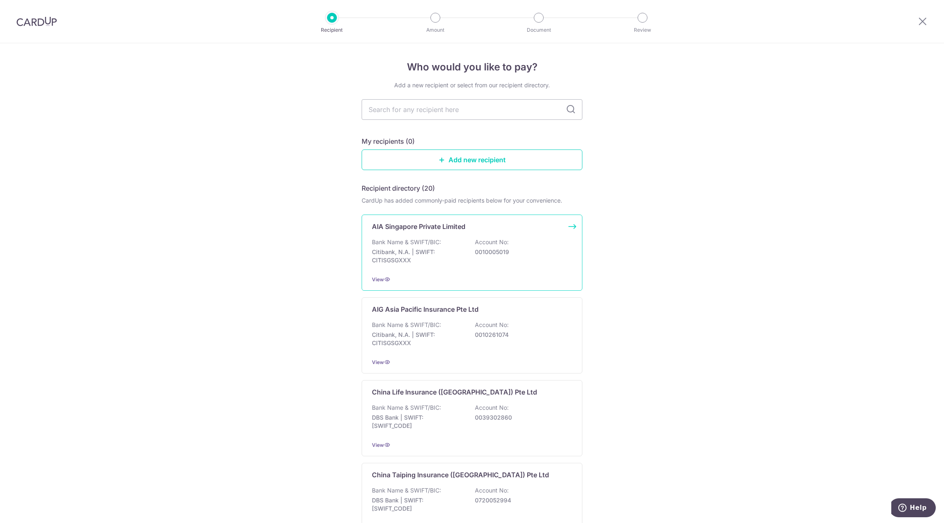
click at [436, 239] on p "Bank Name & SWIFT/BIC:" at bounding box center [406, 242] width 69 height 8
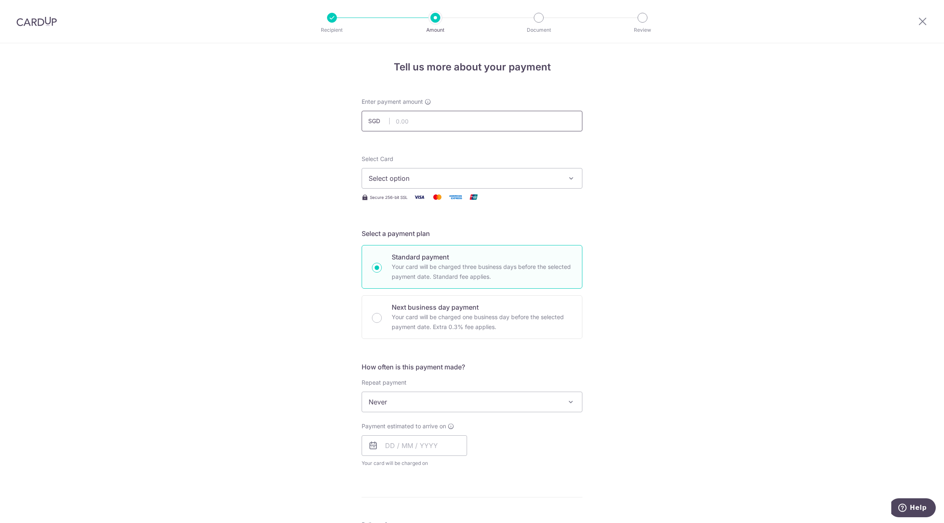
click at [441, 124] on input "text" at bounding box center [471, 121] width 221 height 21
type input "43.63"
click at [292, 204] on div "Tell us more about your payment Enter payment amount SGD 43.63 43.63 Select Car…" at bounding box center [472, 415] width 944 height 745
click at [466, 175] on span "Select option" at bounding box center [464, 178] width 192 height 10
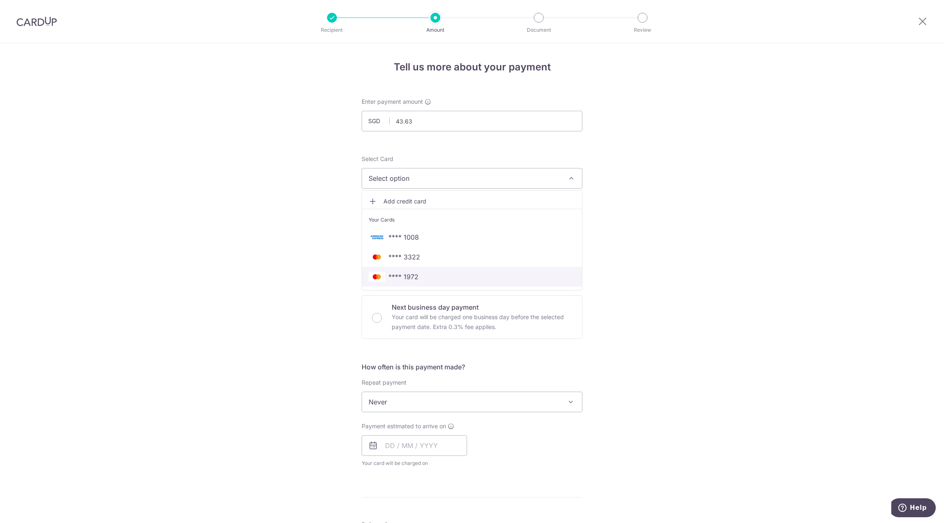
click at [425, 277] on span "**** 1972" at bounding box center [471, 277] width 207 height 10
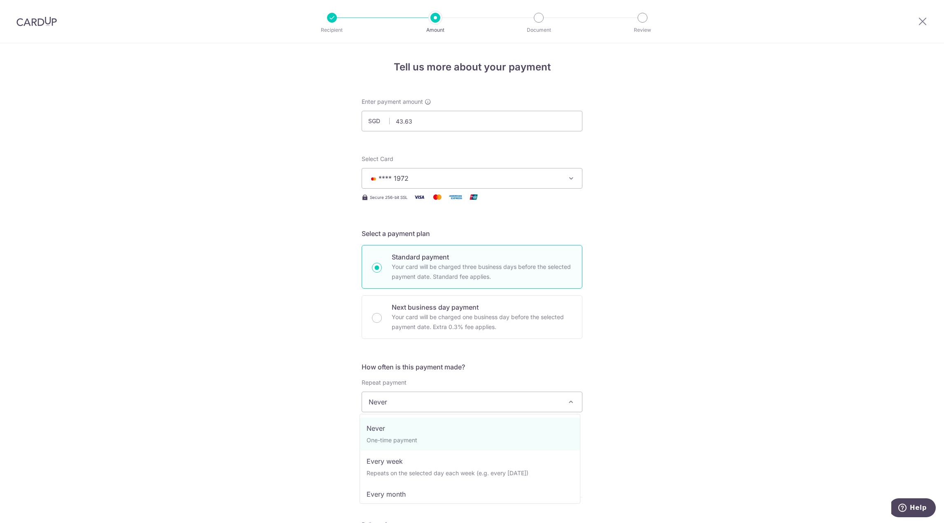
click at [435, 401] on span "Never" at bounding box center [472, 402] width 220 height 20
select select "3"
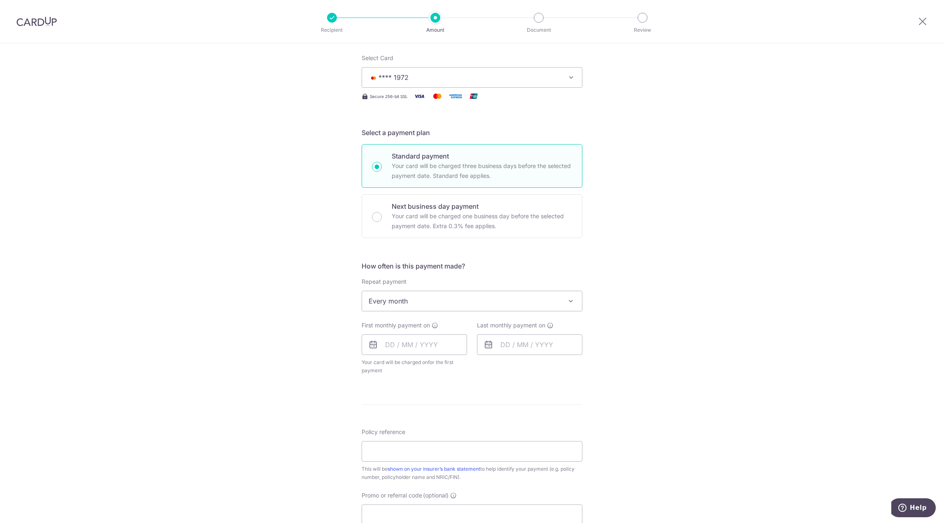
scroll to position [124, 0]
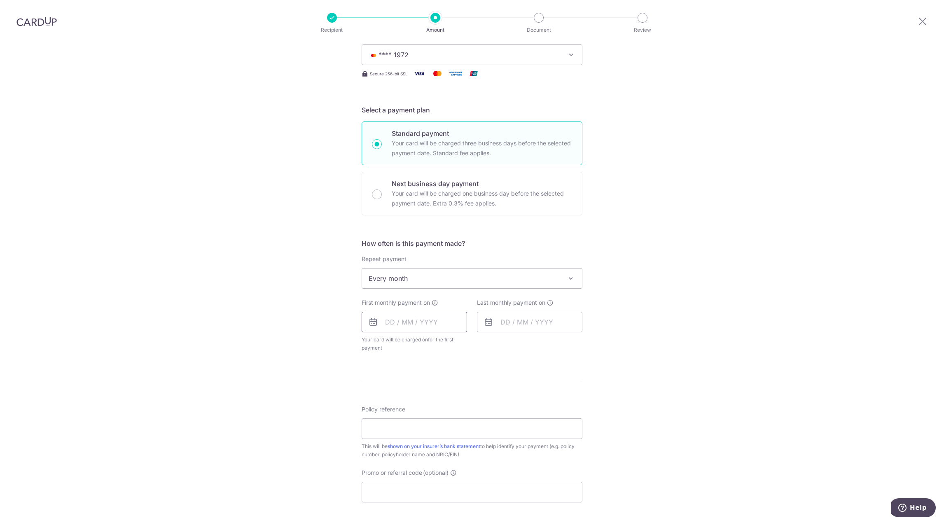
click at [381, 315] on input "text" at bounding box center [413, 322] width 105 height 21
click at [398, 431] on link "20" at bounding box center [394, 429] width 13 height 13
type input "20/10/2025"
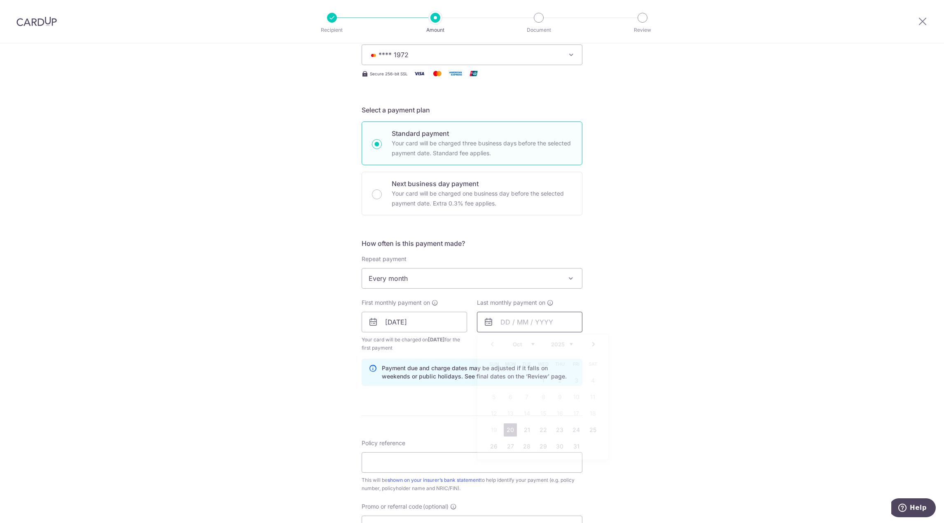
click at [505, 327] on input "text" at bounding box center [529, 322] width 105 height 21
click at [563, 341] on select "2025 2026 2027 2028 2029 2030 2031 2032 2033 2034 2035" at bounding box center [562, 344] width 22 height 7
click at [490, 428] on link "20" at bounding box center [493, 429] width 13 height 13
type input "20/10/2030"
click at [304, 384] on div "Tell us more about your payment Enter payment amount SGD 43.63 43.63 Select Car…" at bounding box center [472, 330] width 944 height 821
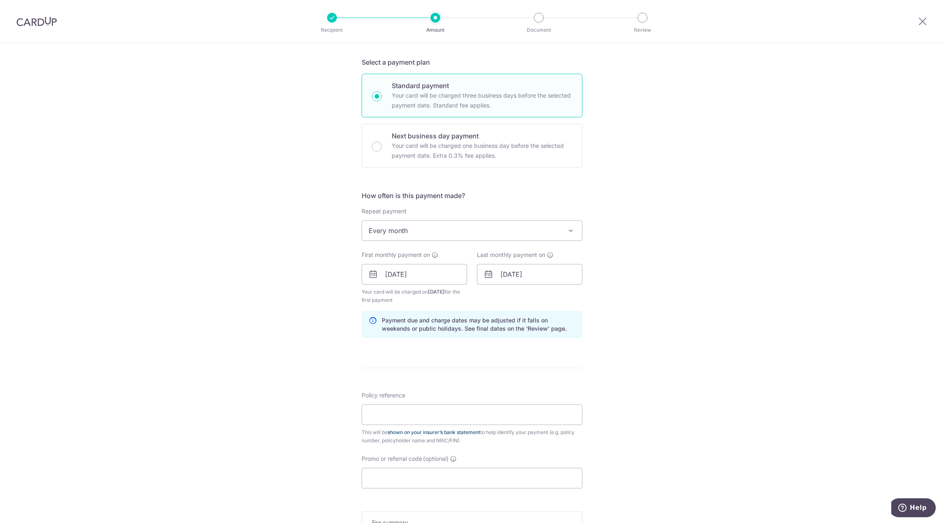
scroll to position [247, 0]
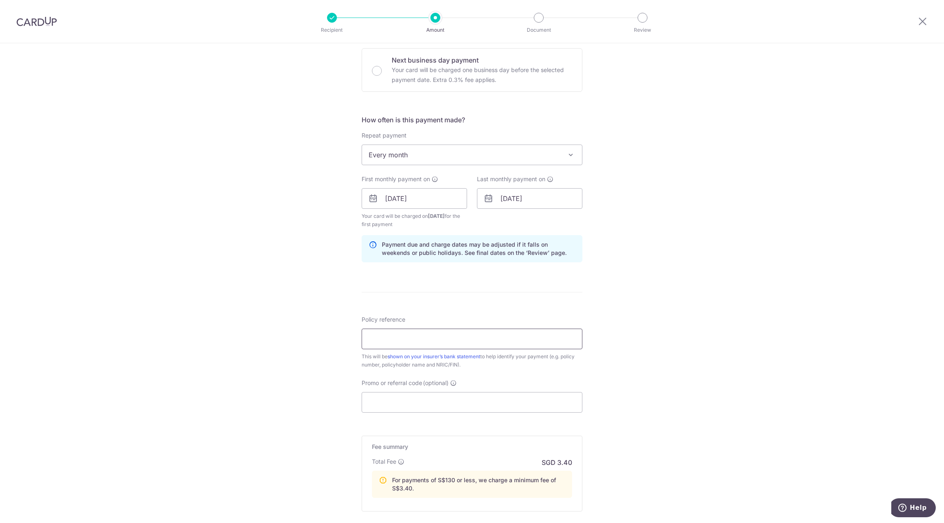
click at [423, 338] on input "Policy reference" at bounding box center [471, 339] width 221 height 21
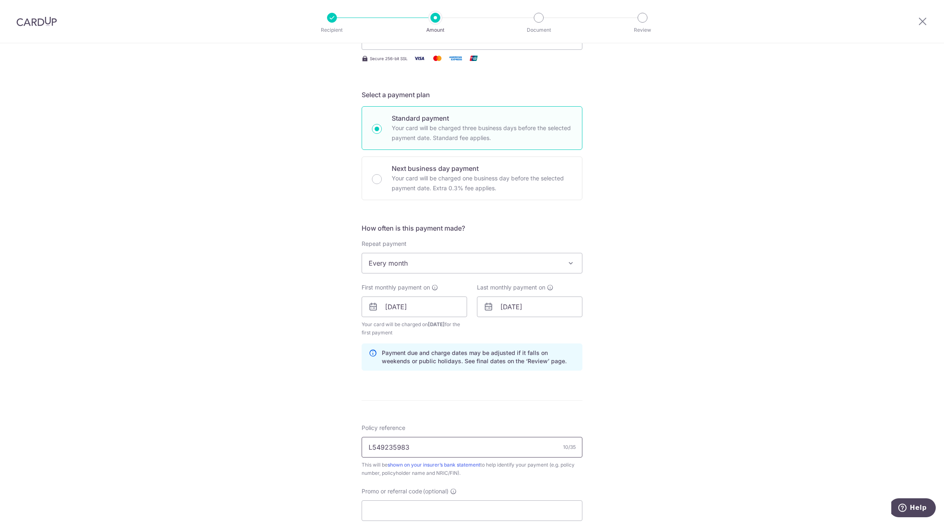
scroll to position [329, 0]
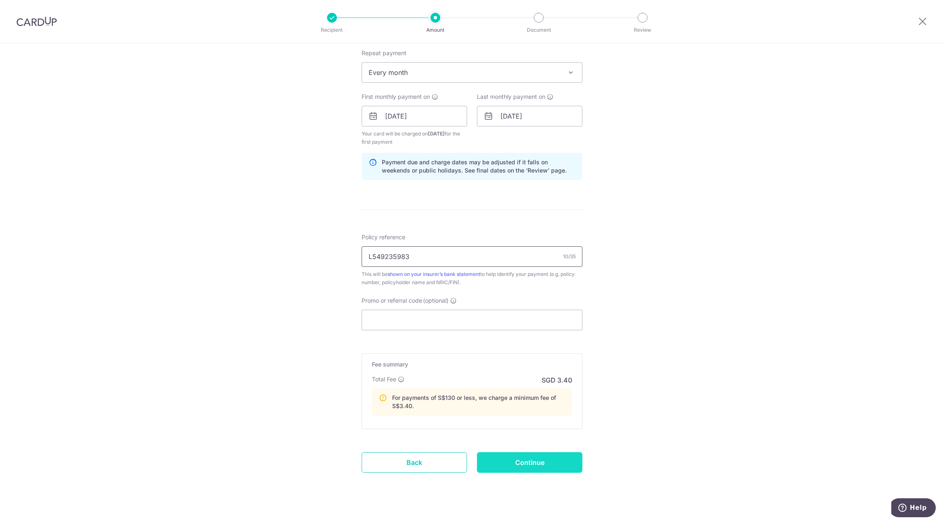
type input "L549235983"
click at [522, 460] on input "Continue" at bounding box center [529, 462] width 105 height 21
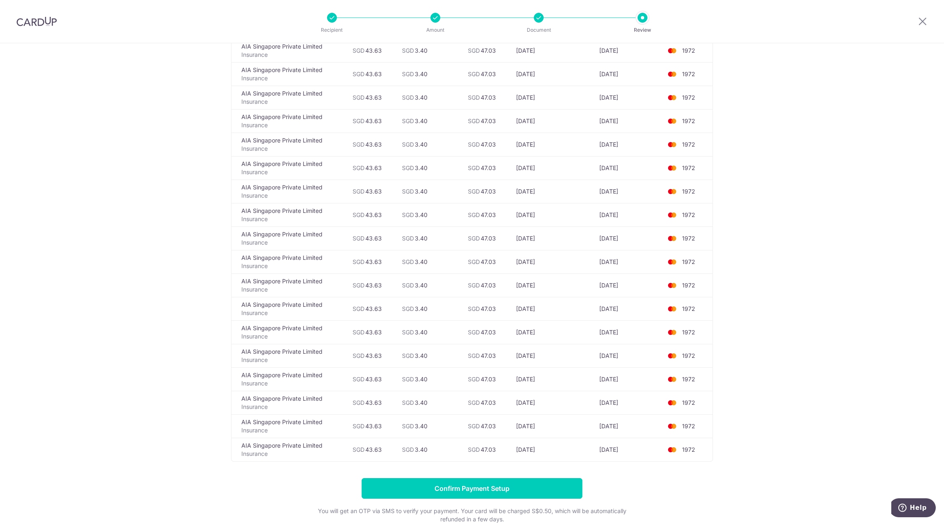
scroll to position [1175, 0]
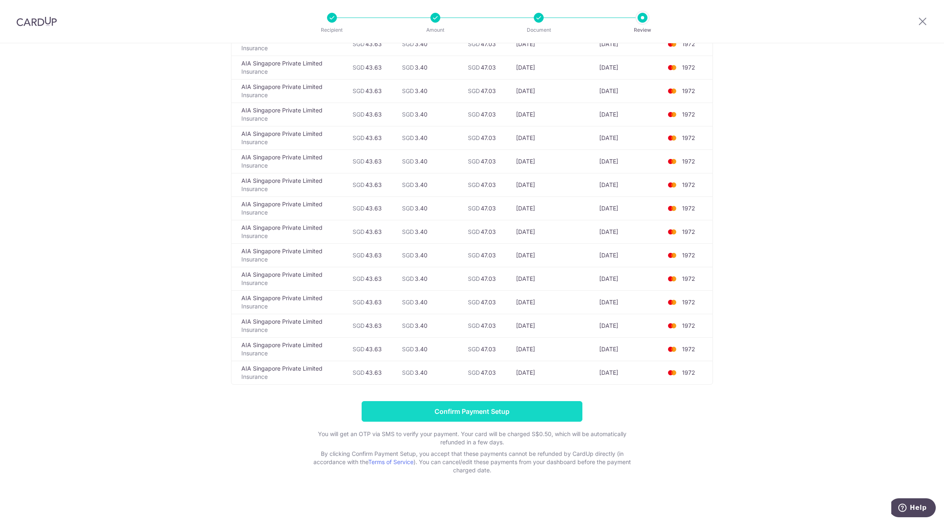
click at [518, 407] on input "Confirm Payment Setup" at bounding box center [471, 411] width 221 height 21
